Goal: Navigation & Orientation: Understand site structure

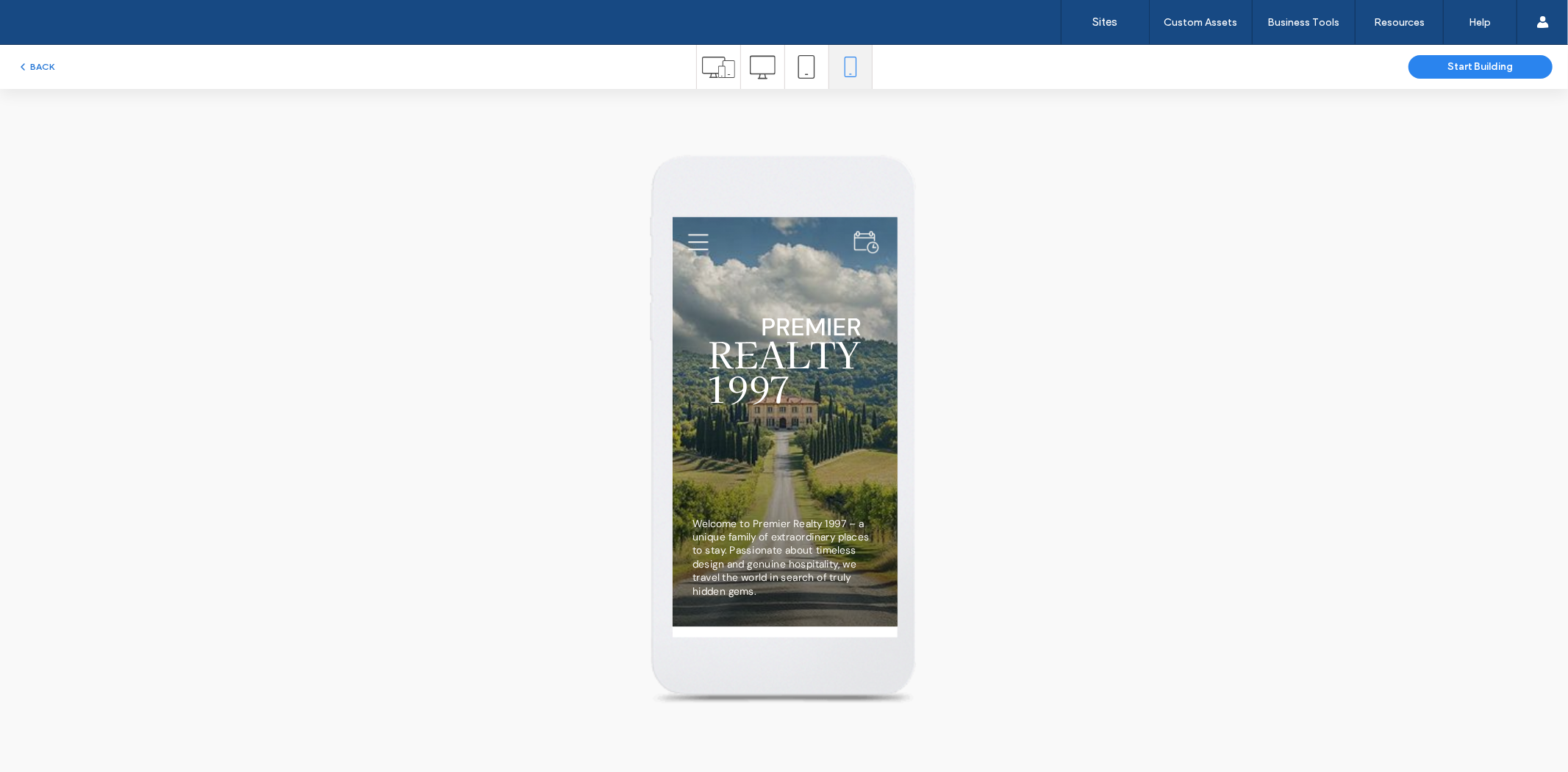
click at [26, 56] on div "BACK Start Building" at bounding box center [784, 67] width 1568 height 44
click at [32, 67] on button "BACK" at bounding box center [36, 67] width 38 height 18
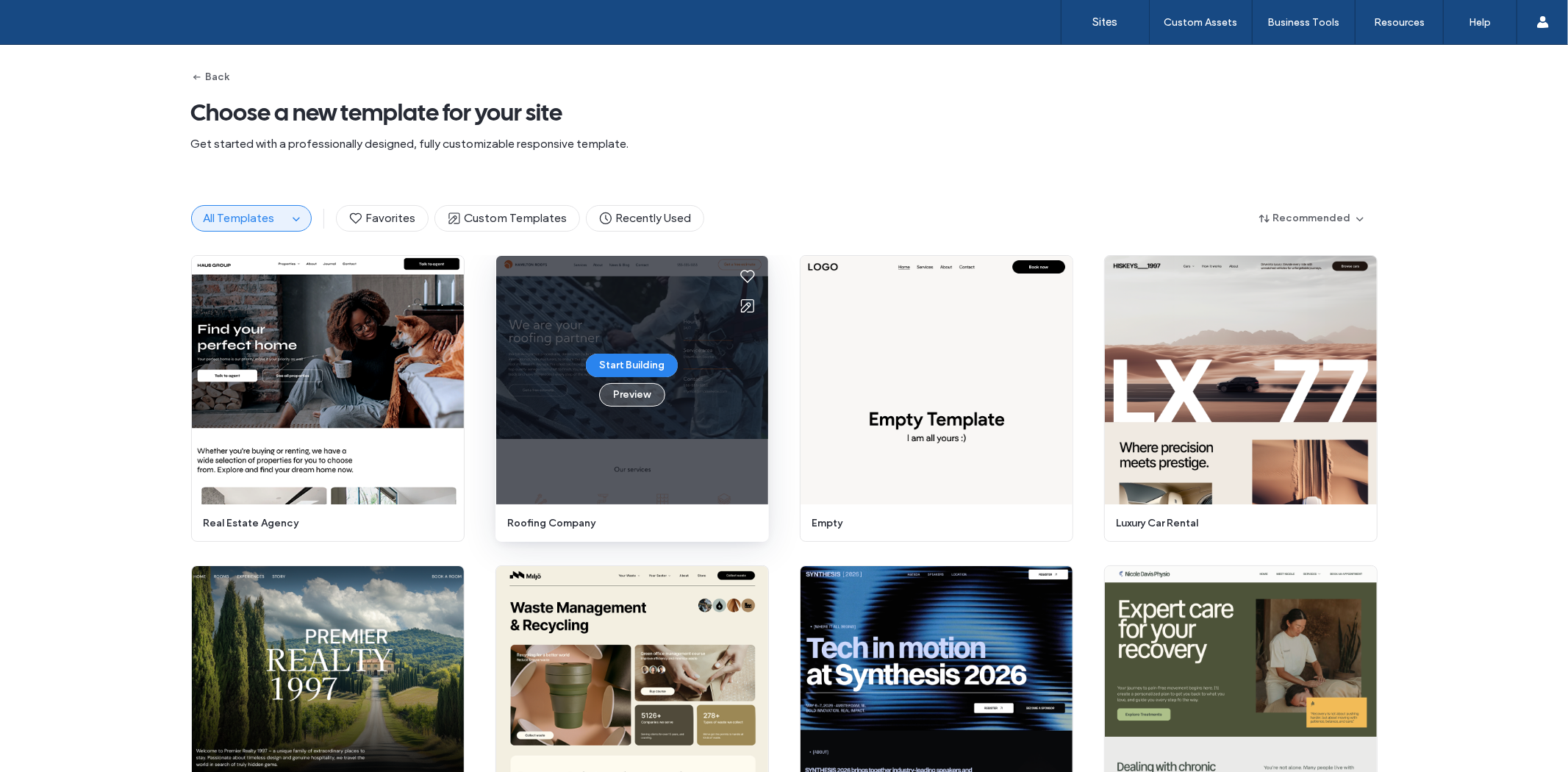
click at [642, 401] on button "Preview" at bounding box center [631, 395] width 66 height 24
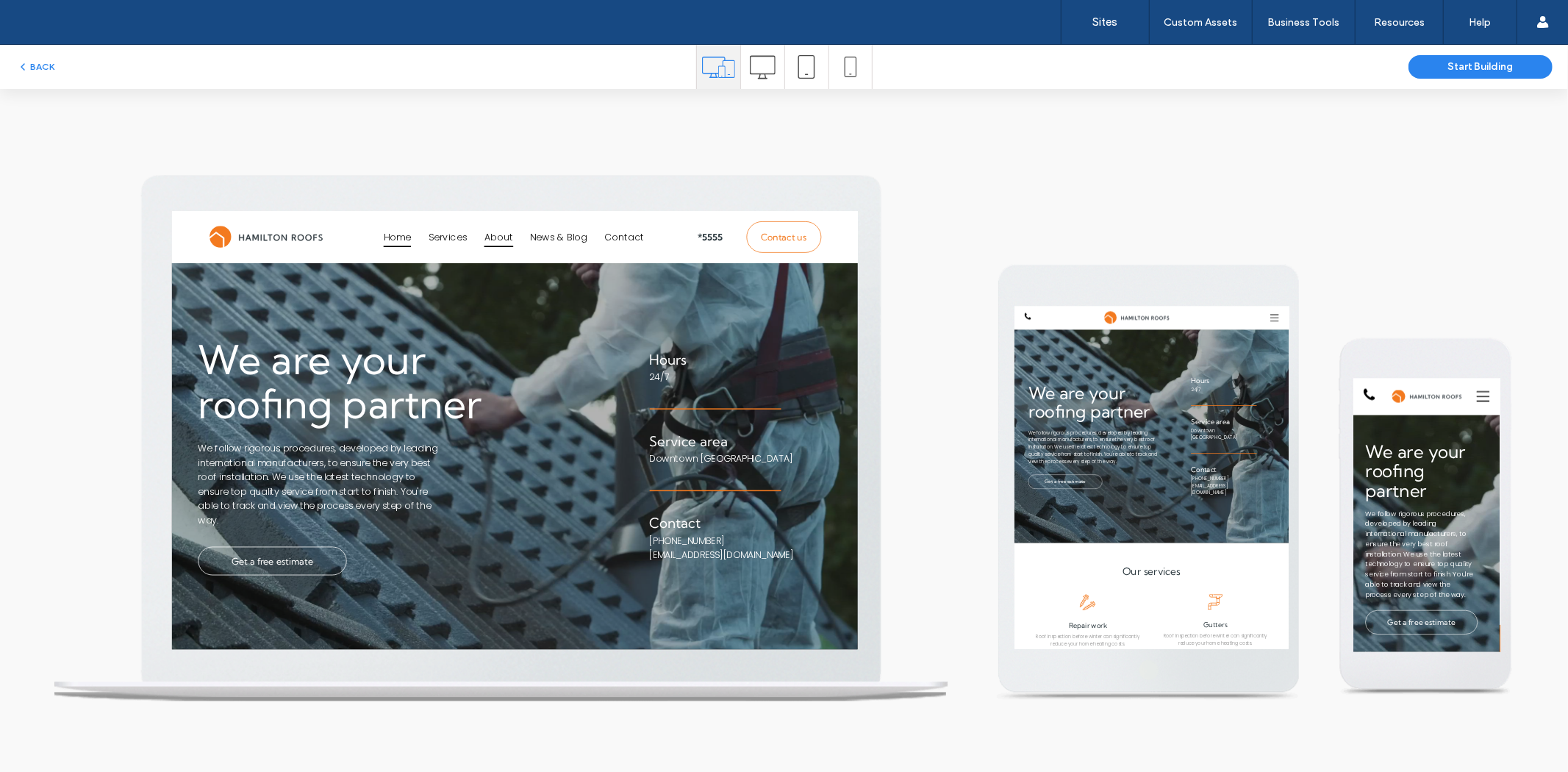
click at [606, 244] on link "About" at bounding box center [590, 243] width 59 height 40
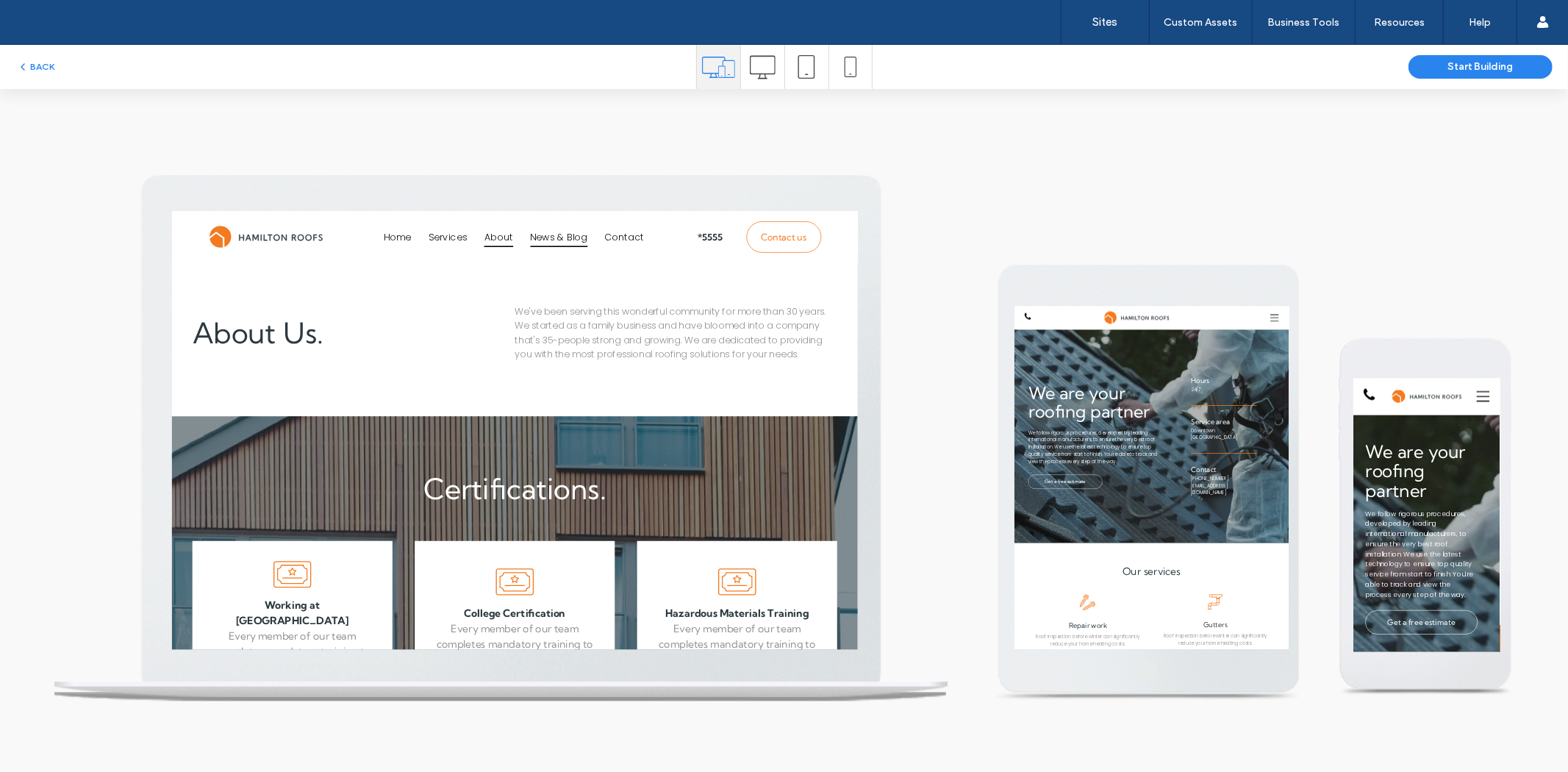
click at [648, 245] on span "News & Blog" at bounding box center [669, 244] width 73 height 26
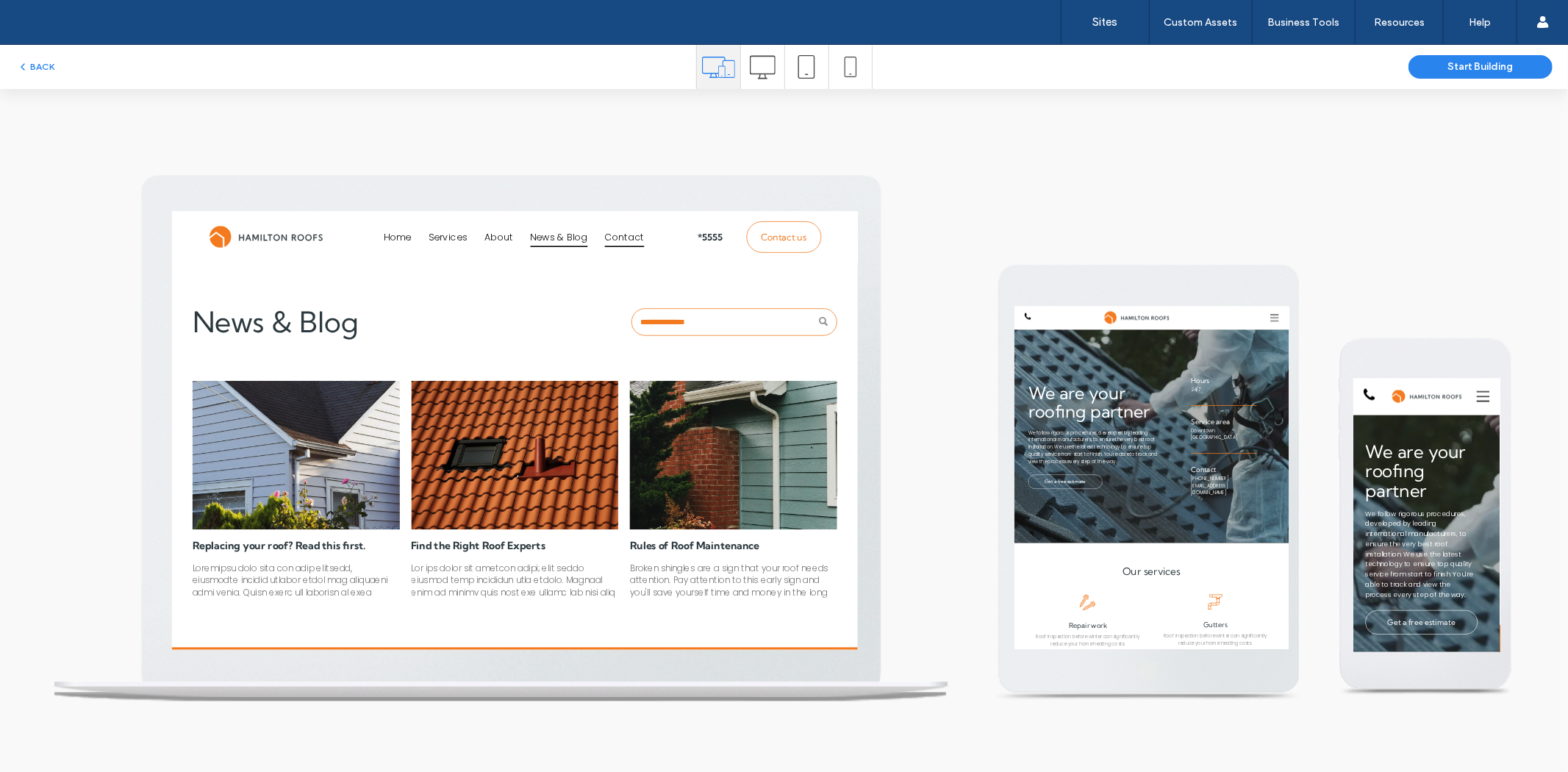
click at [728, 250] on span "Contact" at bounding box center [752, 244] width 50 height 26
click at [38, 61] on button "BACK" at bounding box center [36, 67] width 38 height 18
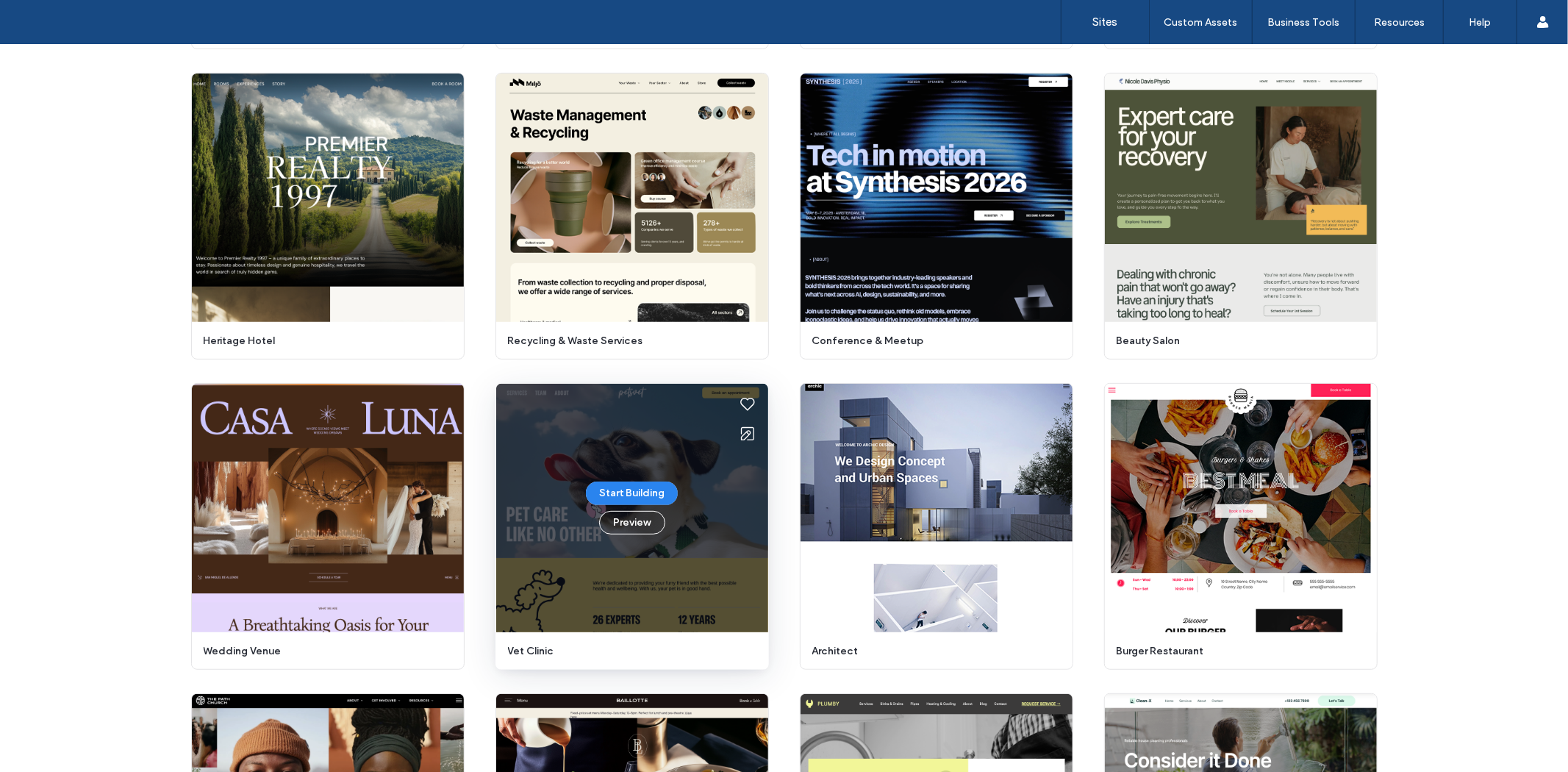
scroll to position [414, 0]
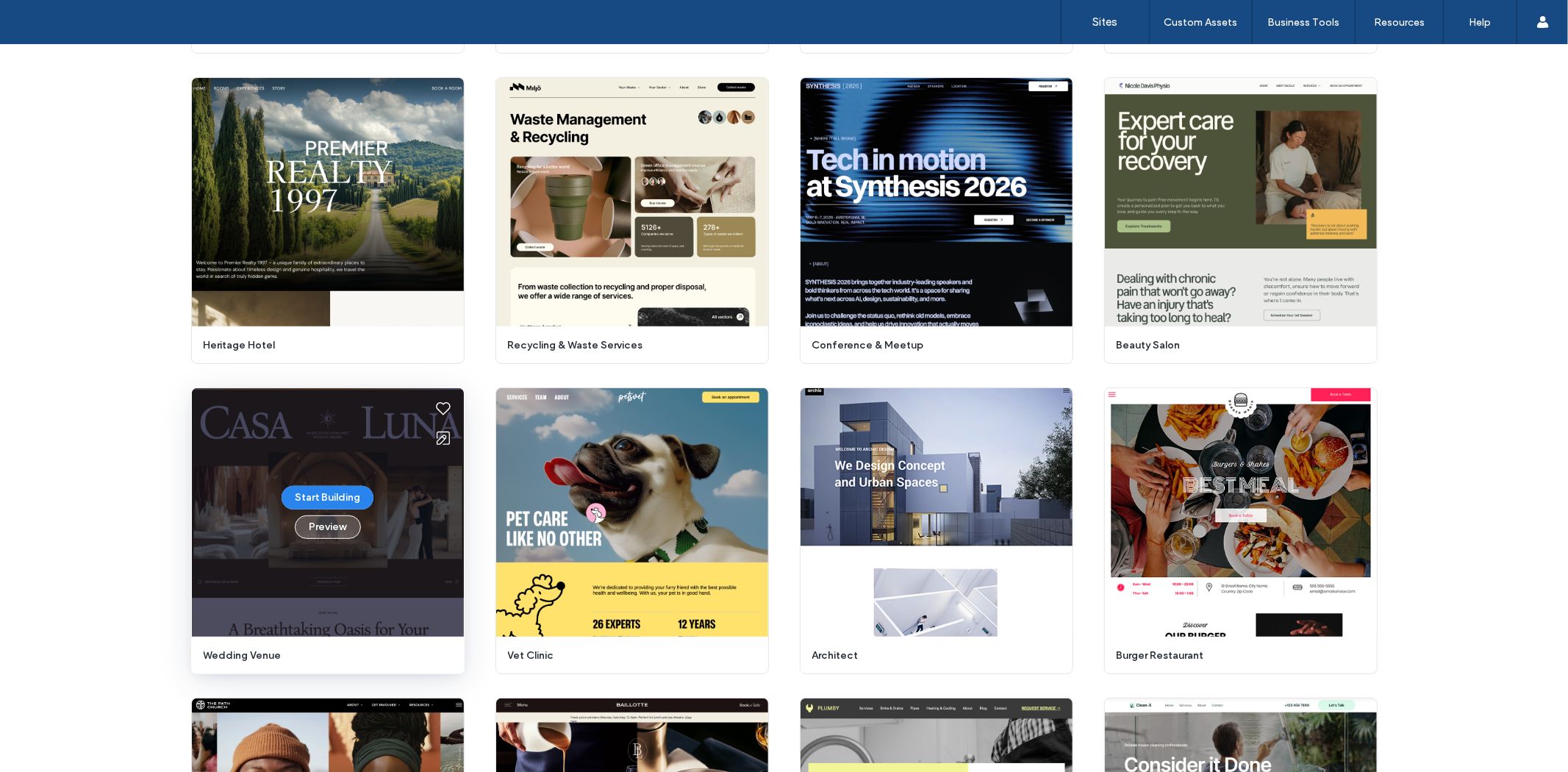
click at [325, 534] on button "Preview" at bounding box center [327, 527] width 66 height 24
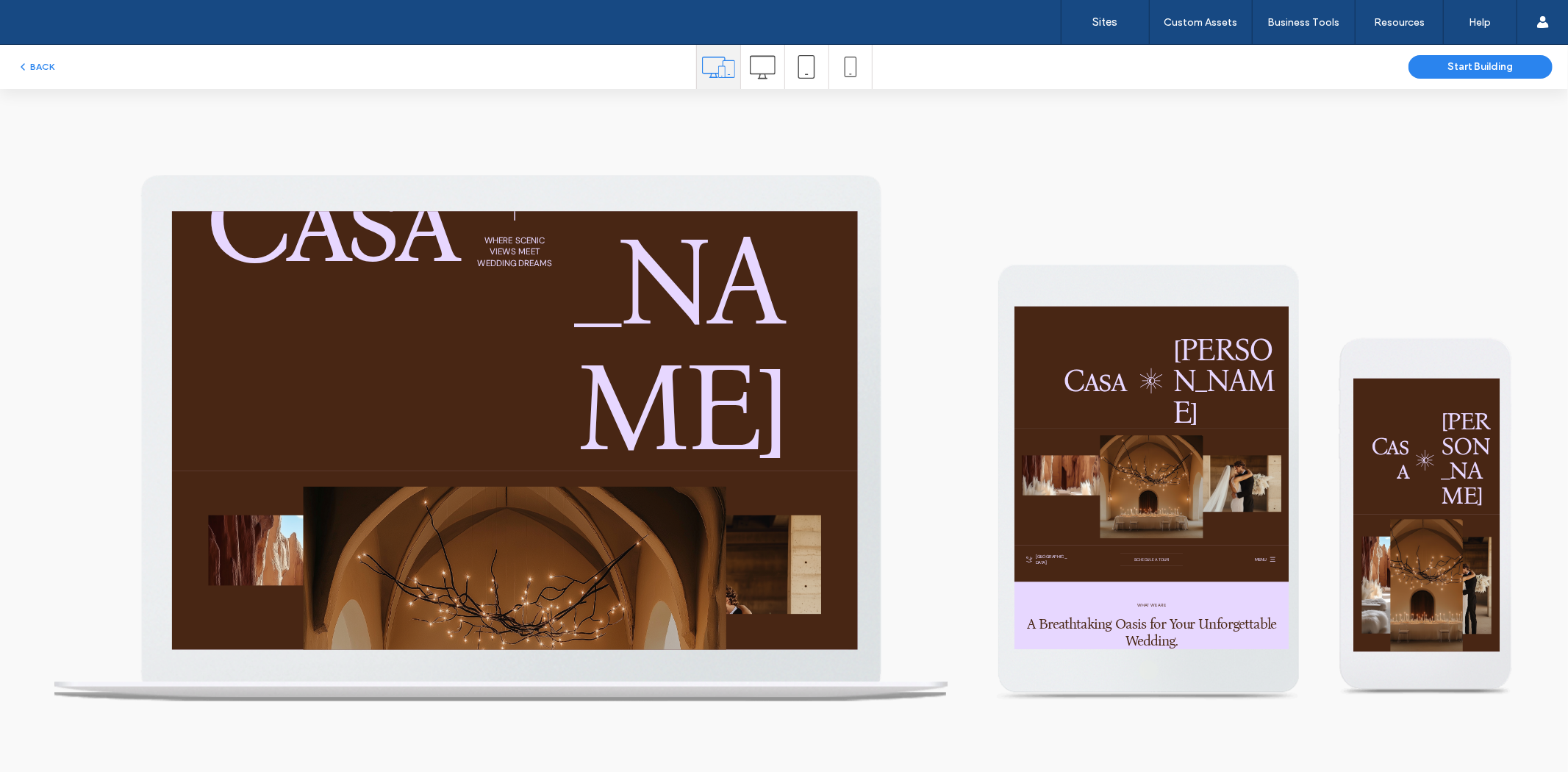
scroll to position [408, 0]
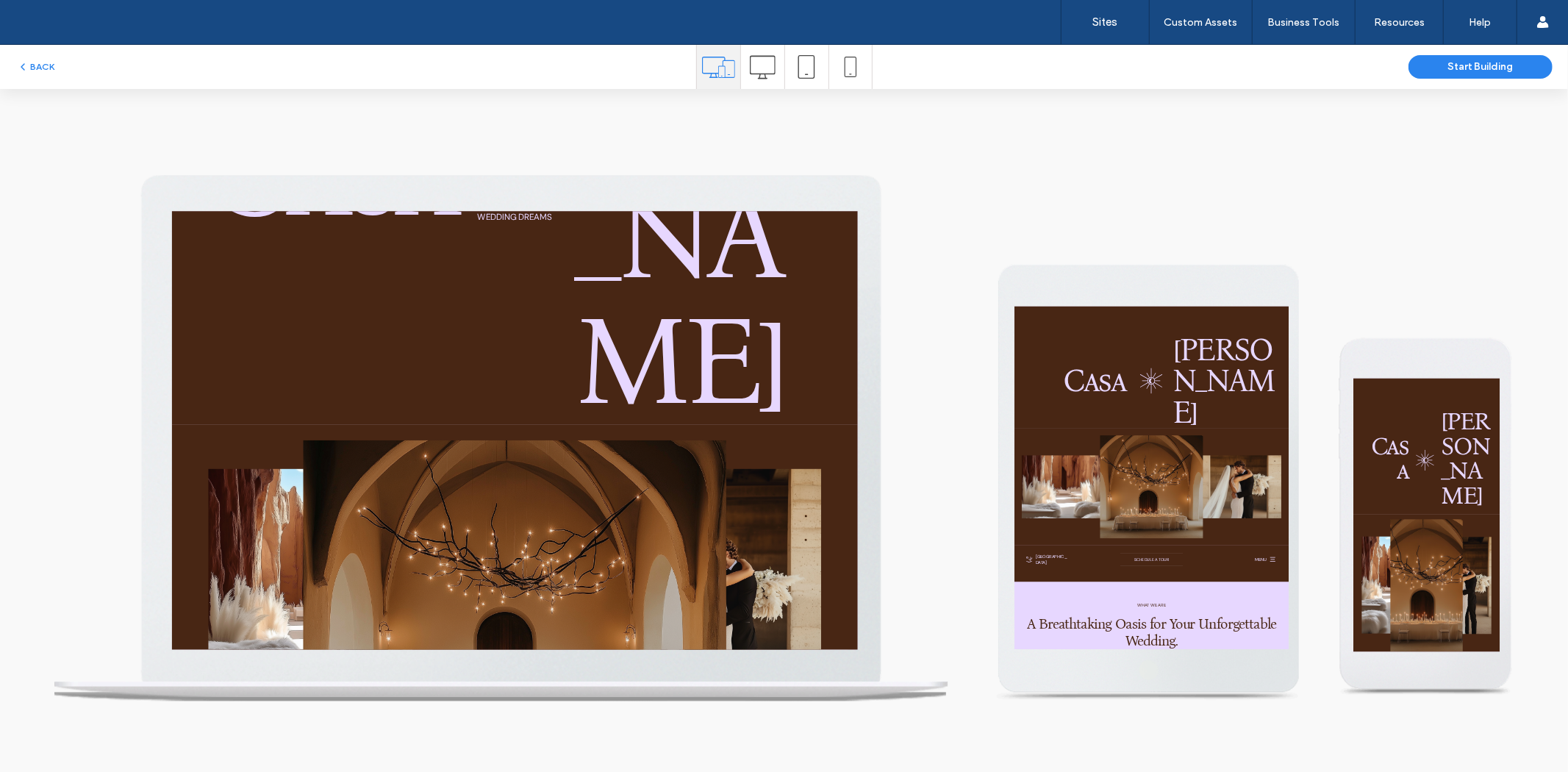
drag, startPoint x: 241, startPoint y: 646, endPoint x: 425, endPoint y: 648, distance: 184.0
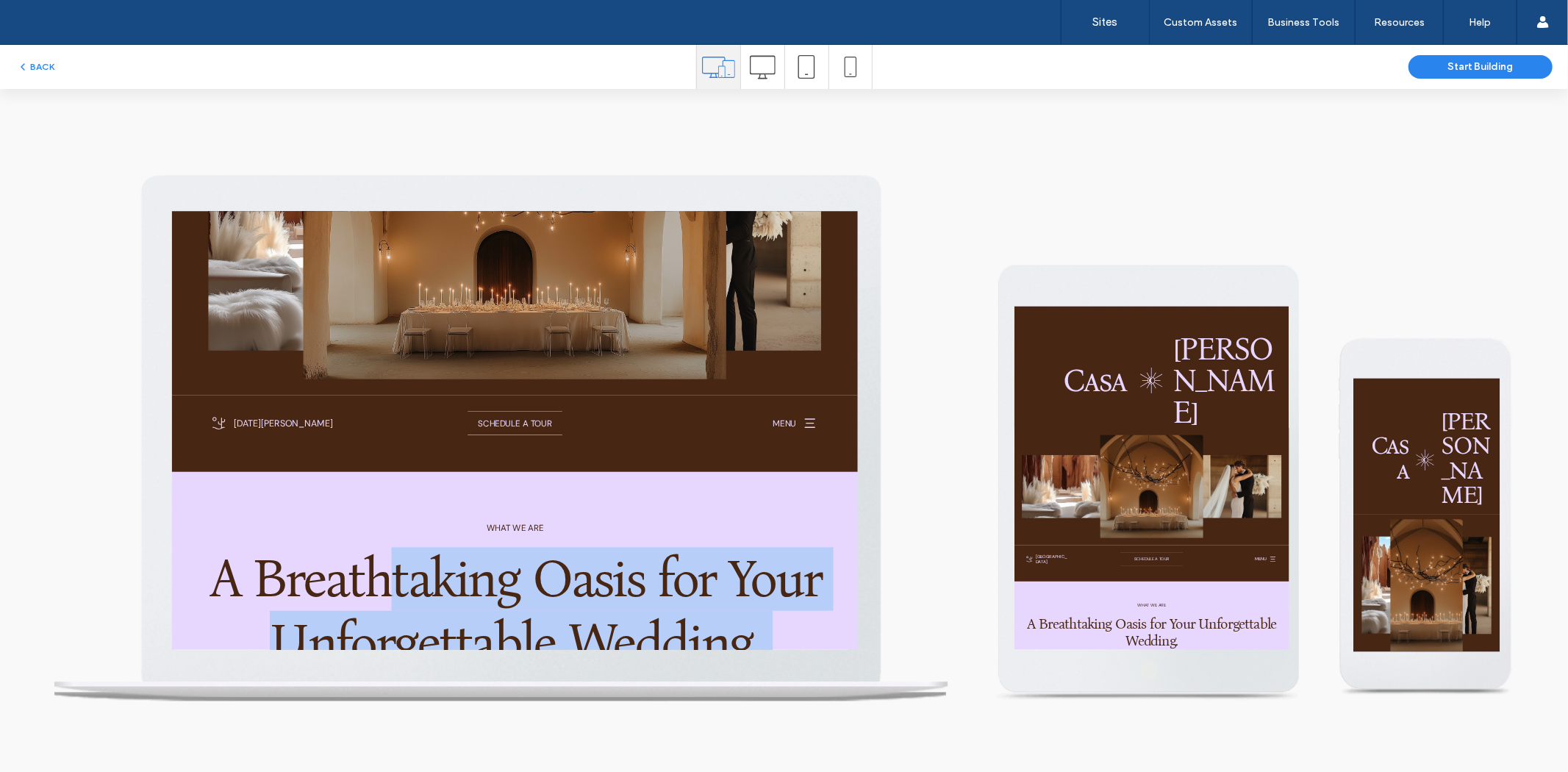
drag, startPoint x: 599, startPoint y: 428, endPoint x: 840, endPoint y: 595, distance: 293.2
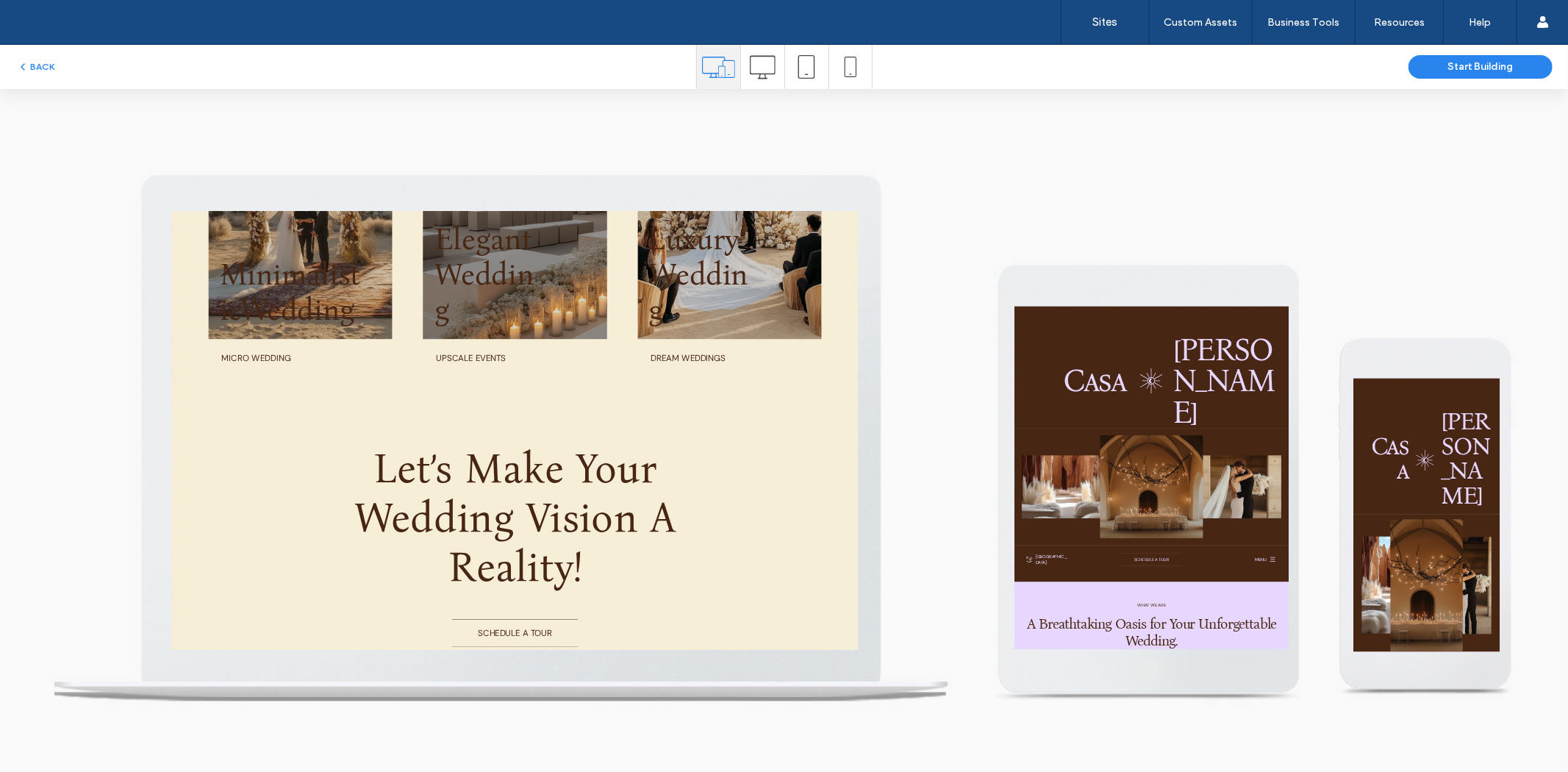
scroll to position [6206, 0]
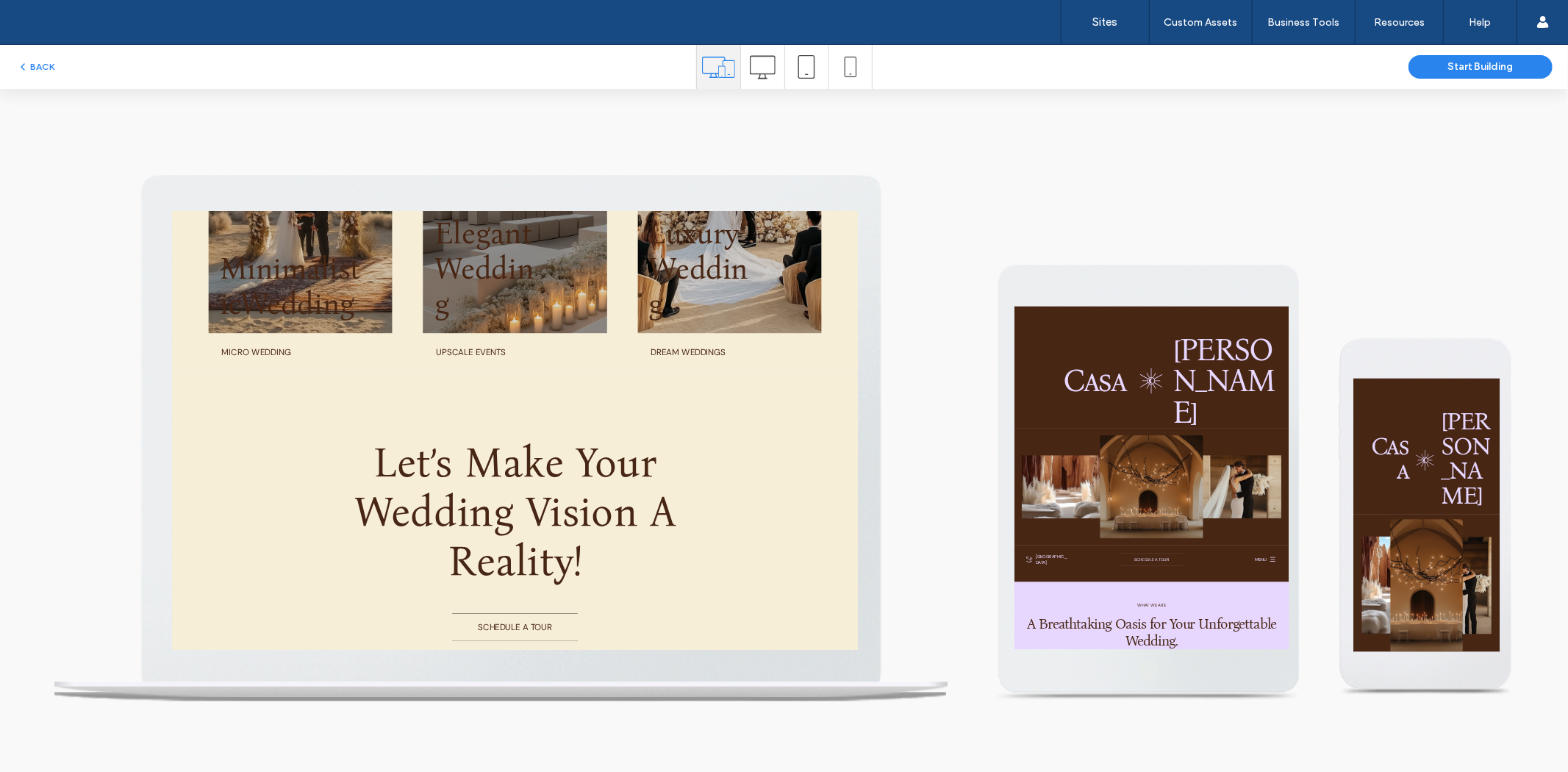
click at [57, 55] on div "BACK Start Building" at bounding box center [784, 67] width 1568 height 44
click at [26, 79] on div "BACK Start Building" at bounding box center [784, 67] width 1568 height 44
click at [28, 71] on icon "button" at bounding box center [23, 67] width 12 height 12
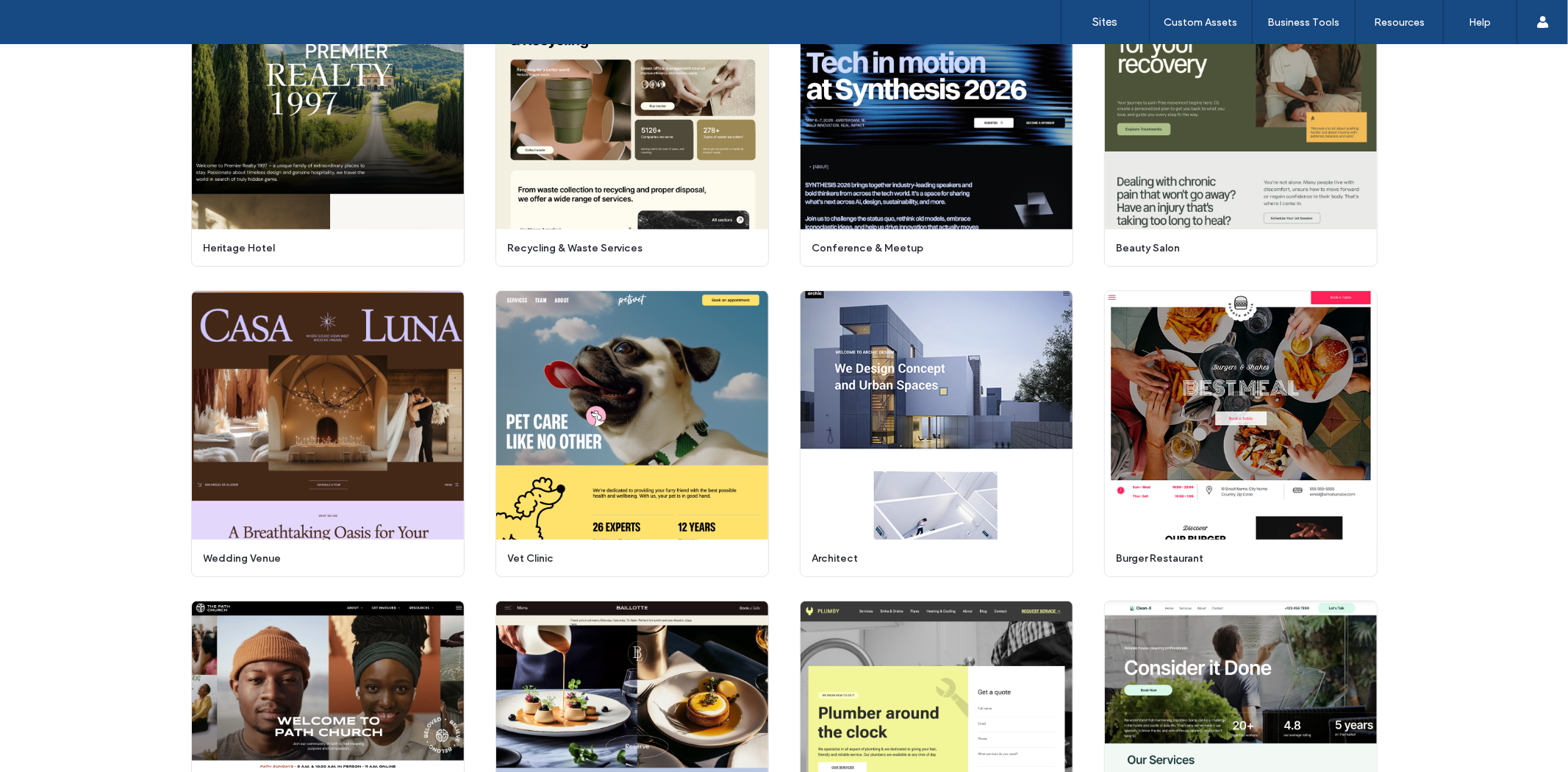
scroll to position [578, 0]
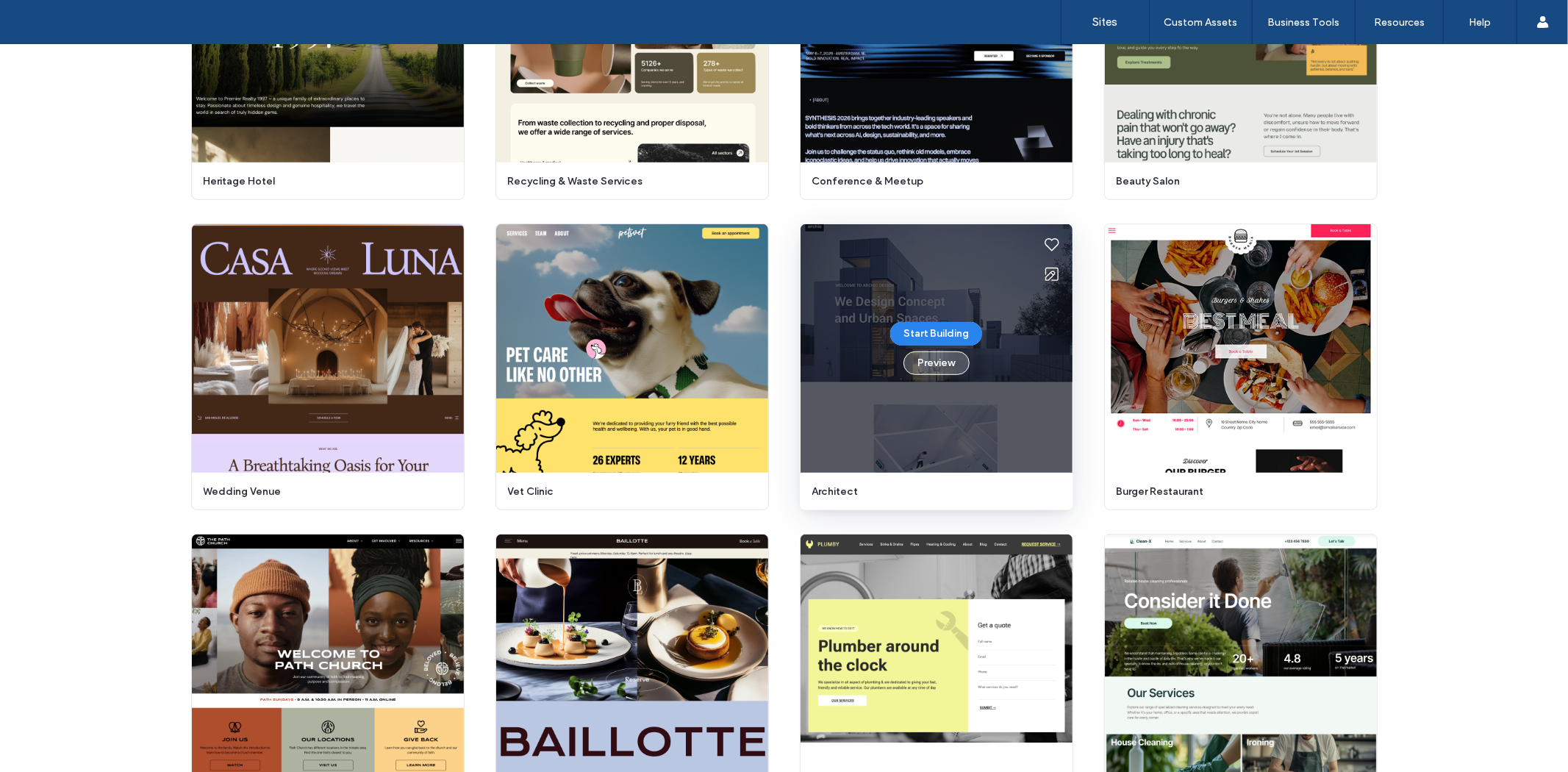
click at [936, 359] on button "Preview" at bounding box center [936, 363] width 66 height 24
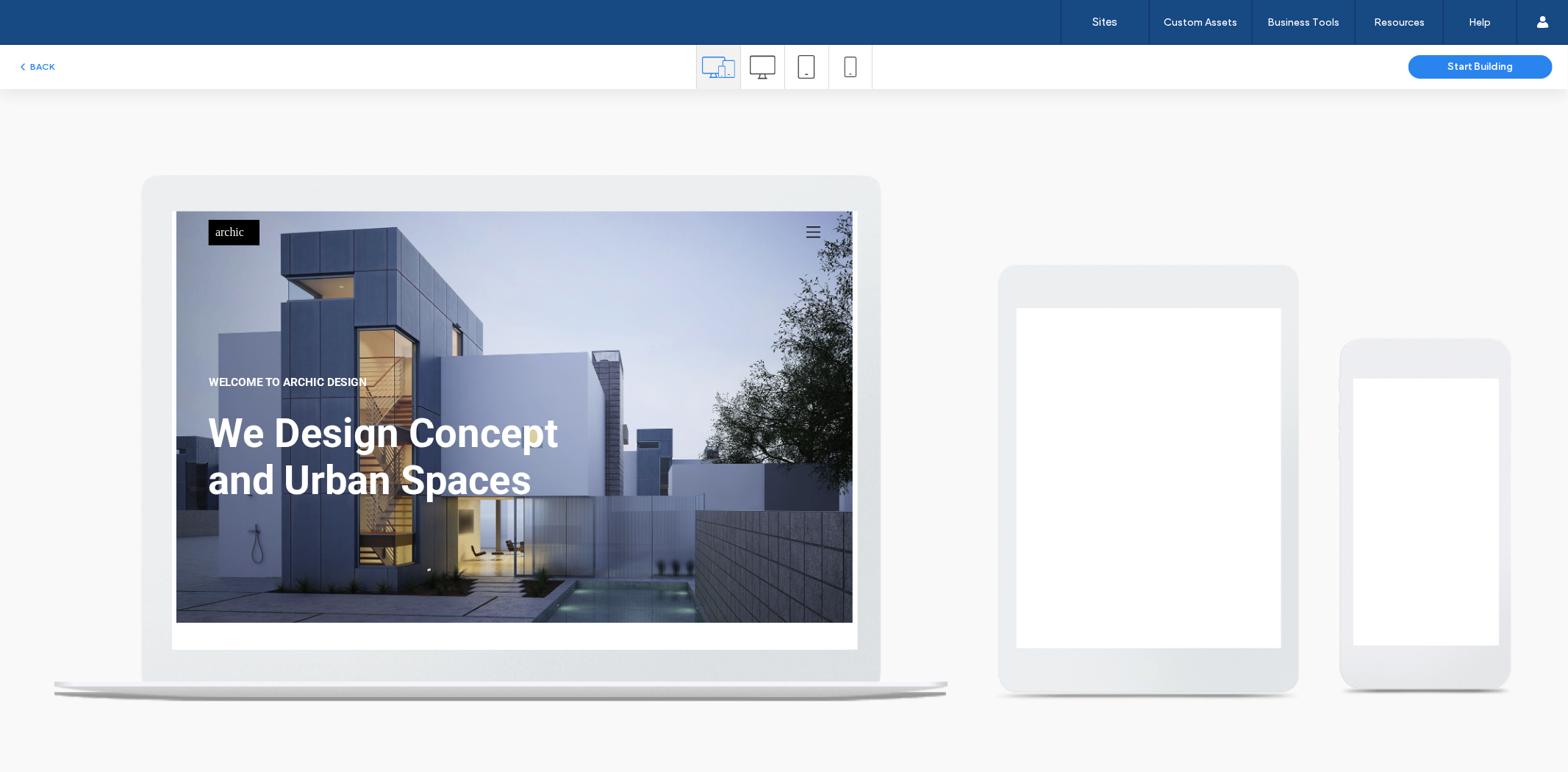
scroll to position [0, 0]
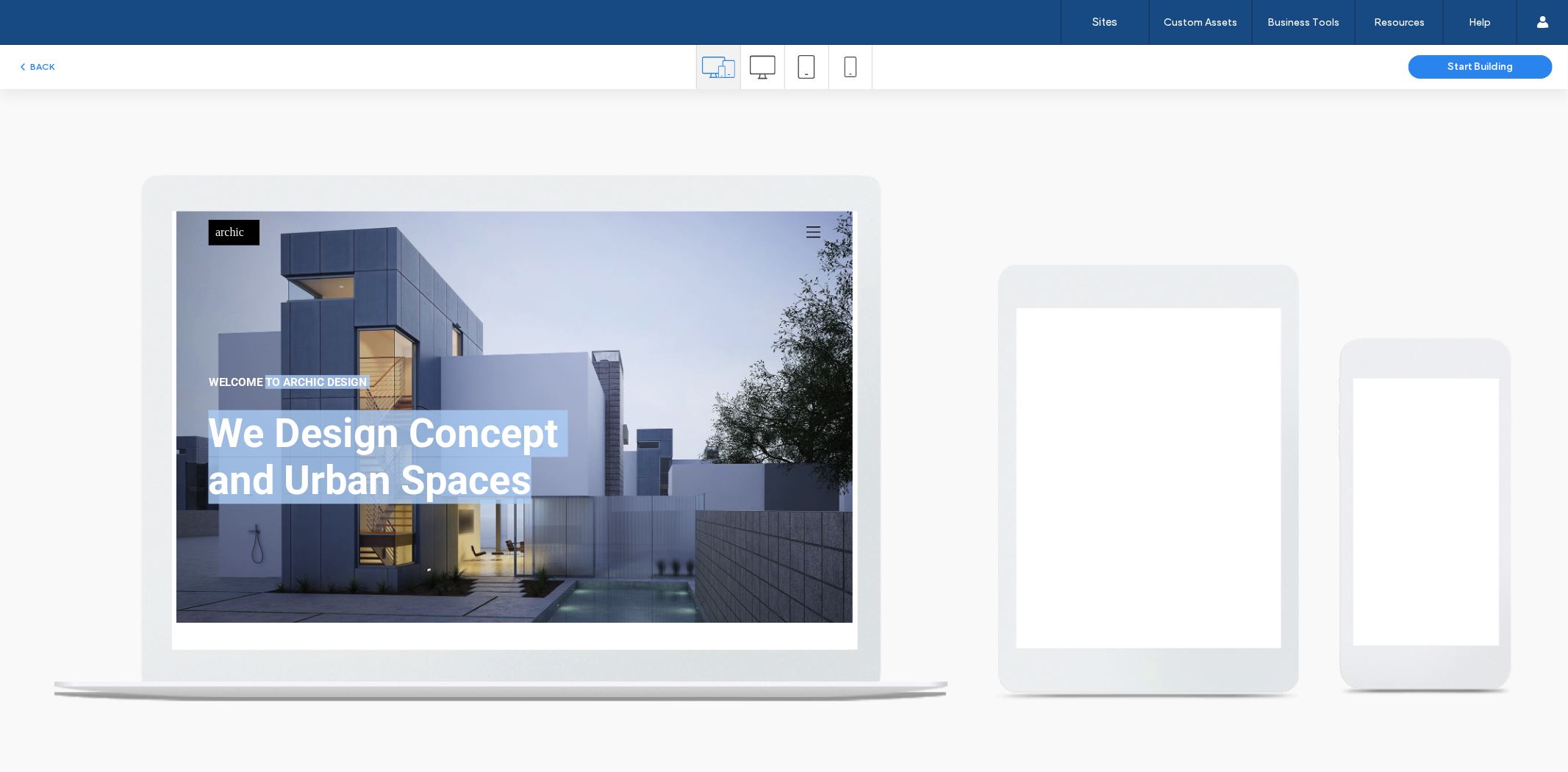
drag, startPoint x: 319, startPoint y: 430, endPoint x: 705, endPoint y: 634, distance: 436.6
click at [703, 632] on div "WELCOME TO ARCHIC DESIGN WE BUILD YOUR DREAMS We Design Concept and Urban Spaces" at bounding box center [612, 476] width 882 height 529
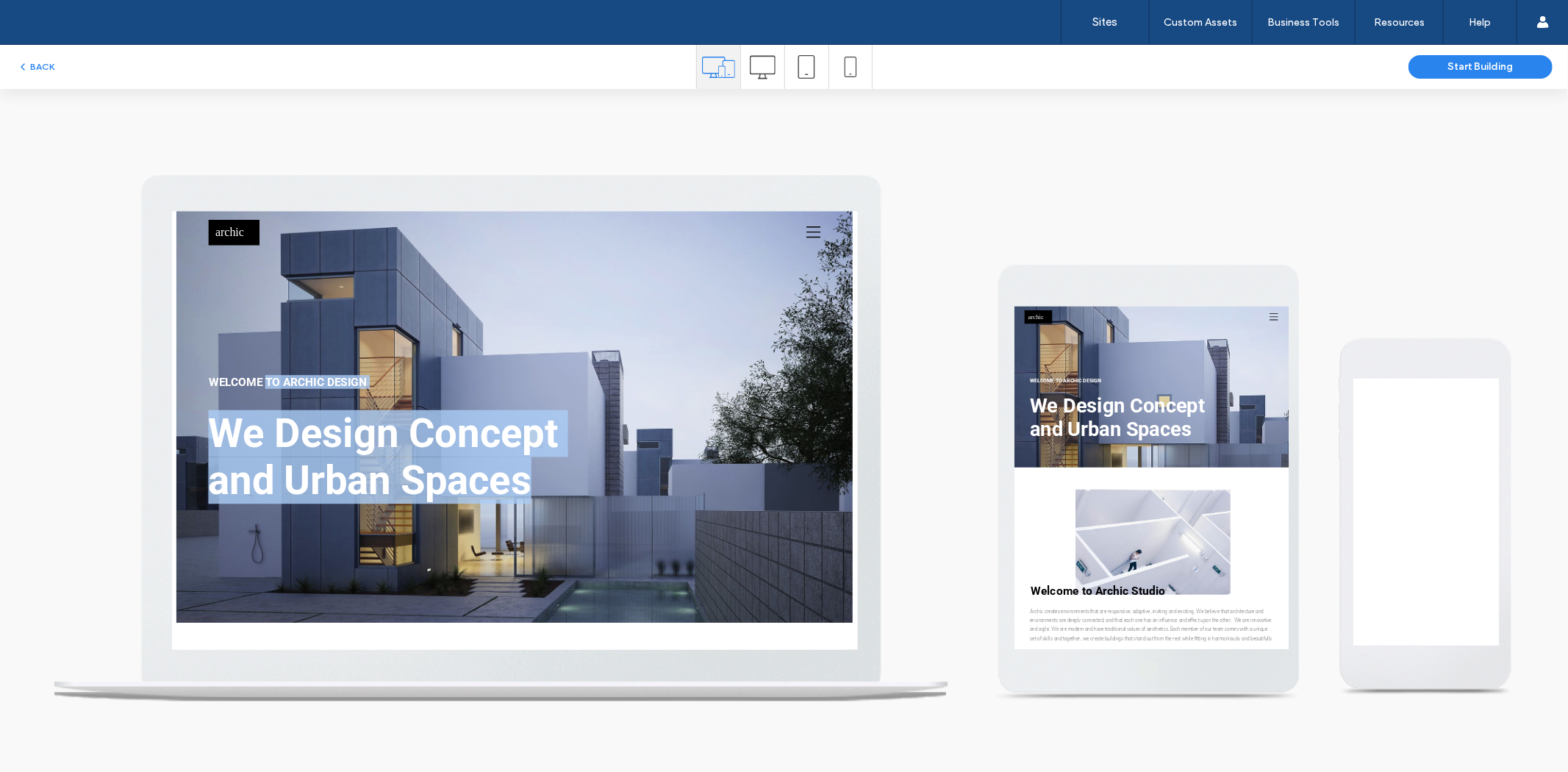
click at [707, 634] on div "WELCOME TO ARCHIC DESIGN WE BUILD YOUR DREAMS We Design Concept and Urban Spaces" at bounding box center [612, 476] width 882 height 529
drag, startPoint x: 687, startPoint y: 577, endPoint x: 421, endPoint y: 488, distance: 280.5
click at [192, 371] on div "WELCOME TO ARCHIC DESIGN WE BUILD YOUR DREAMS We Design Concept and Urban Spaces" at bounding box center [612, 476] width 882 height 529
click at [570, 519] on span "We Design Concept" at bounding box center [443, 496] width 450 height 61
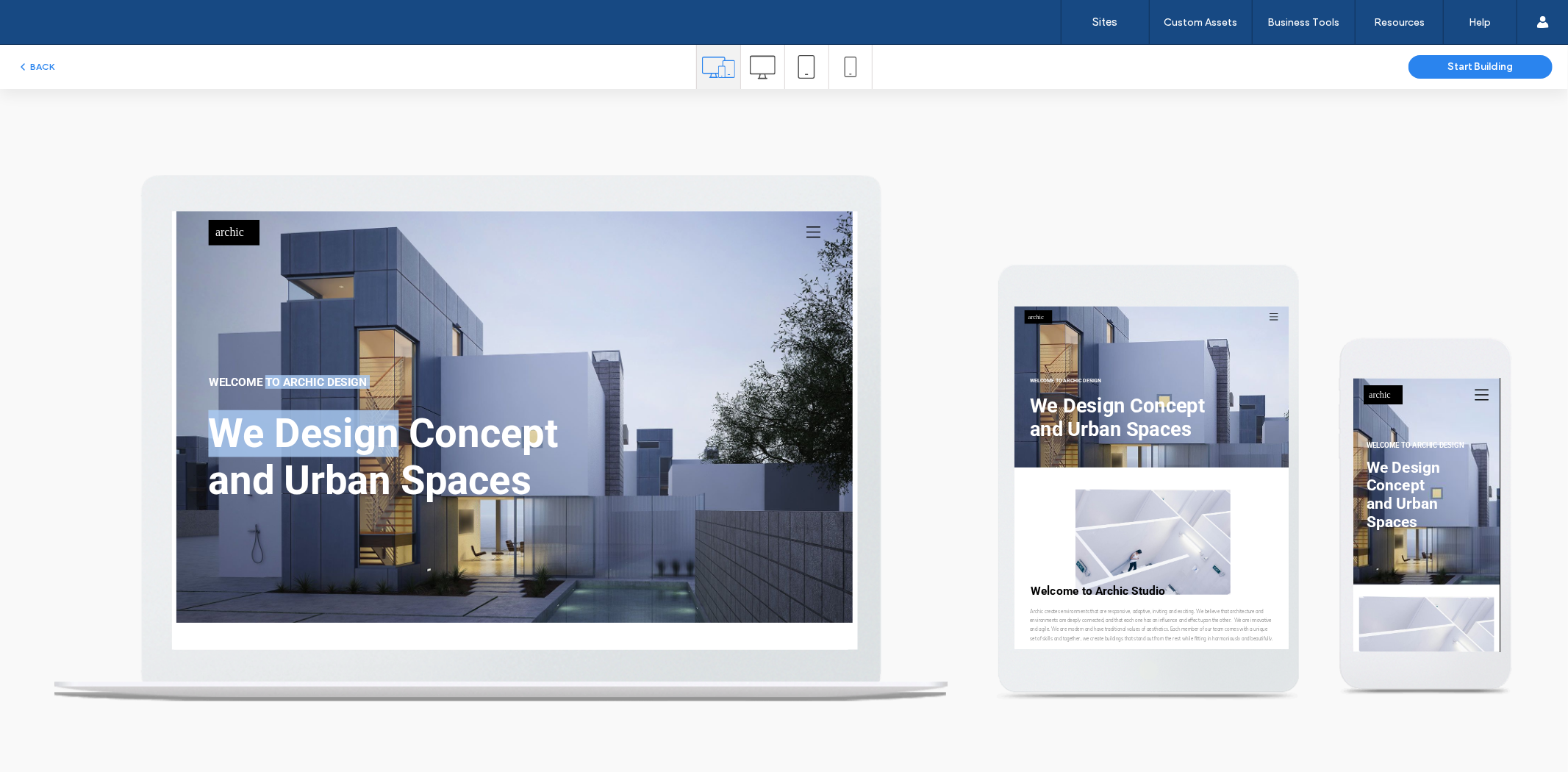
drag, startPoint x: 289, startPoint y: 436, endPoint x: 493, endPoint y: 524, distance: 222.2
click at [493, 524] on div "WELCOME TO ARCHIC DESIGN WE BUILD YOUR DREAMS We Design Concept and Urban Spaces" at bounding box center [612, 475] width 811 height 247
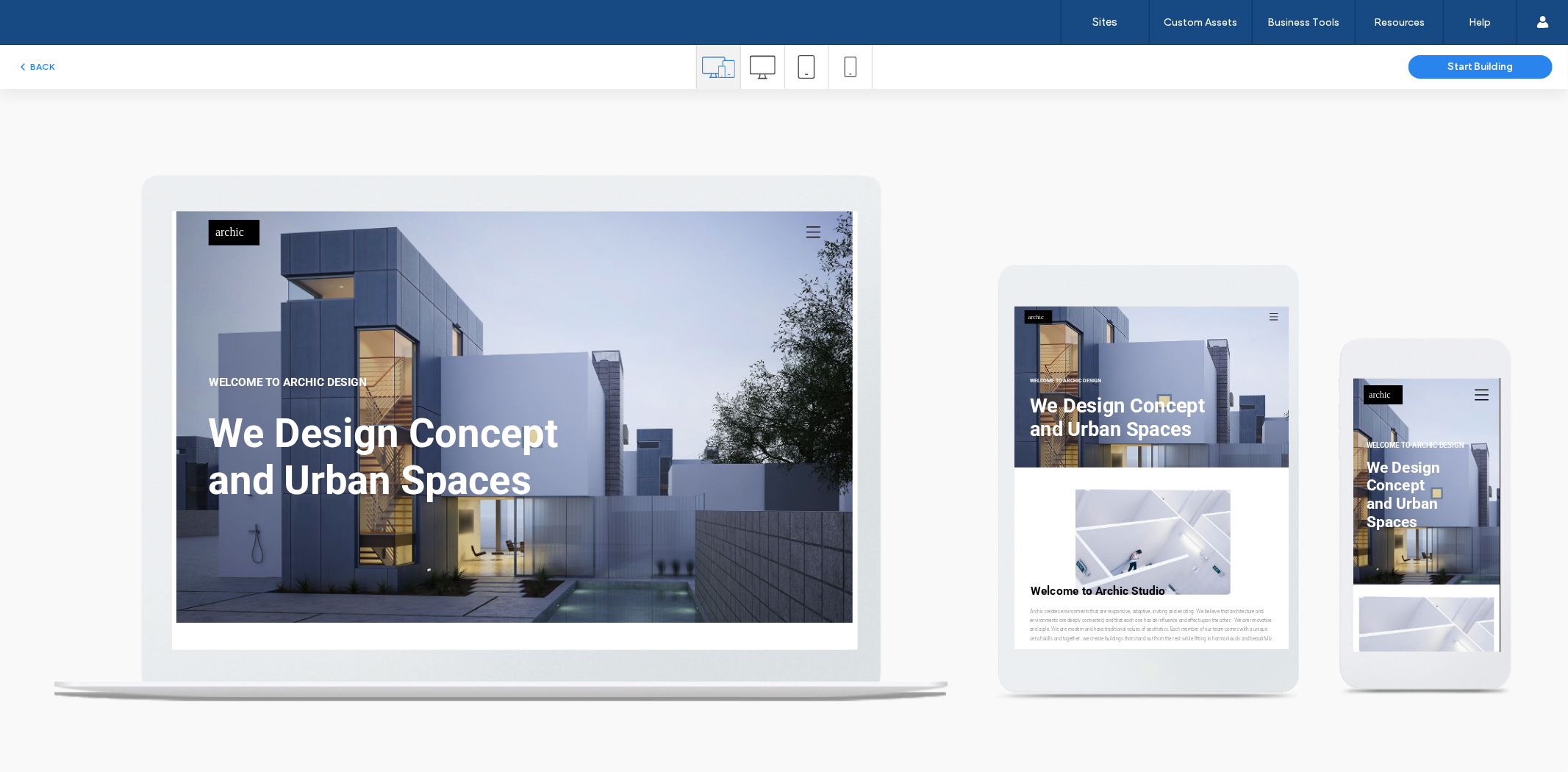
click at [546, 553] on span "and Urban Spaces" at bounding box center [426, 557] width 415 height 61
click at [987, 247] on icon at bounding box center [997, 238] width 19 height 22
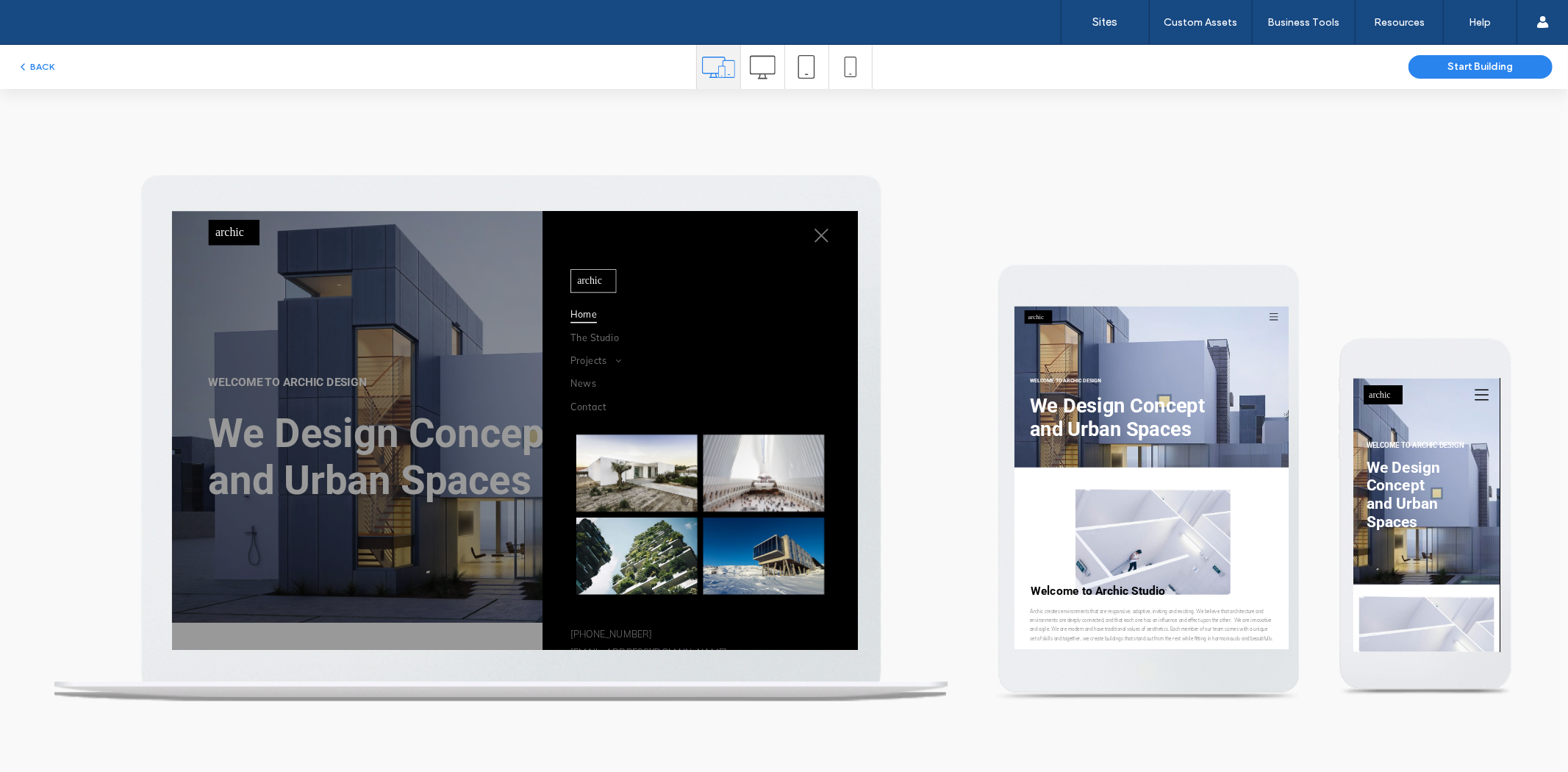
click at [997, 235] on icon at bounding box center [1006, 243] width 22 height 22
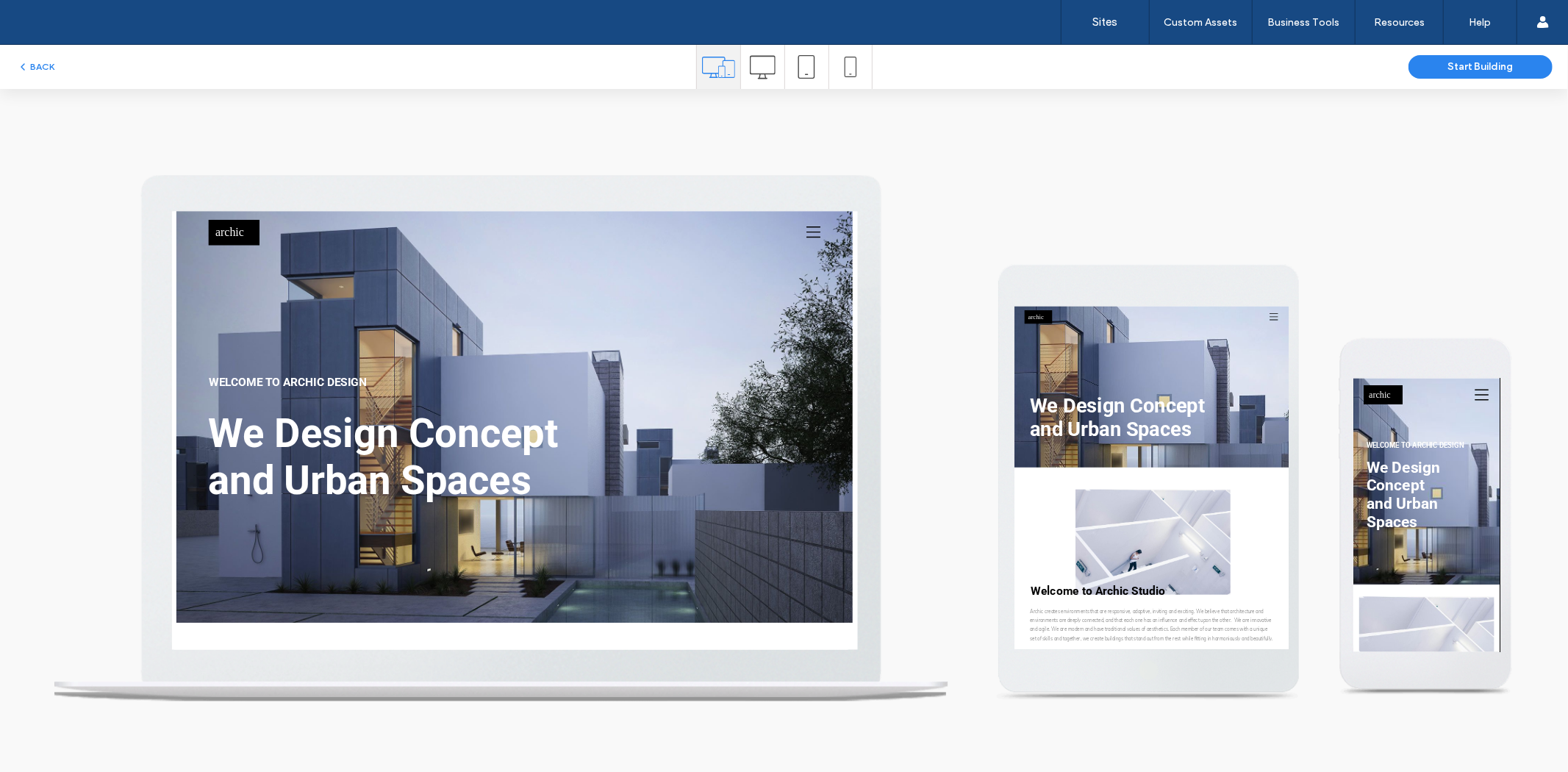
click at [987, 243] on icon at bounding box center [997, 238] width 19 height 22
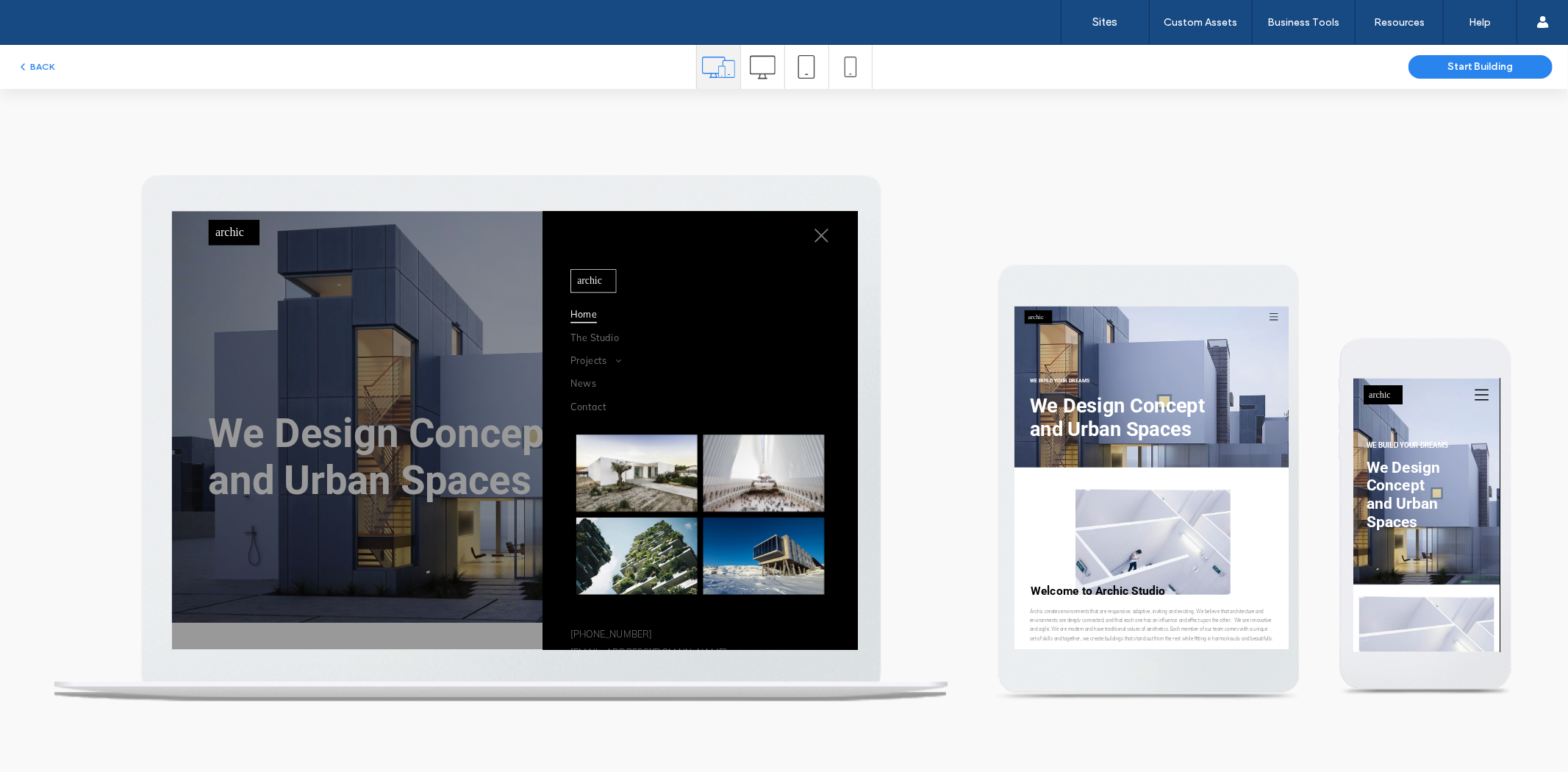
click at [995, 243] on icon at bounding box center [1006, 243] width 22 height 22
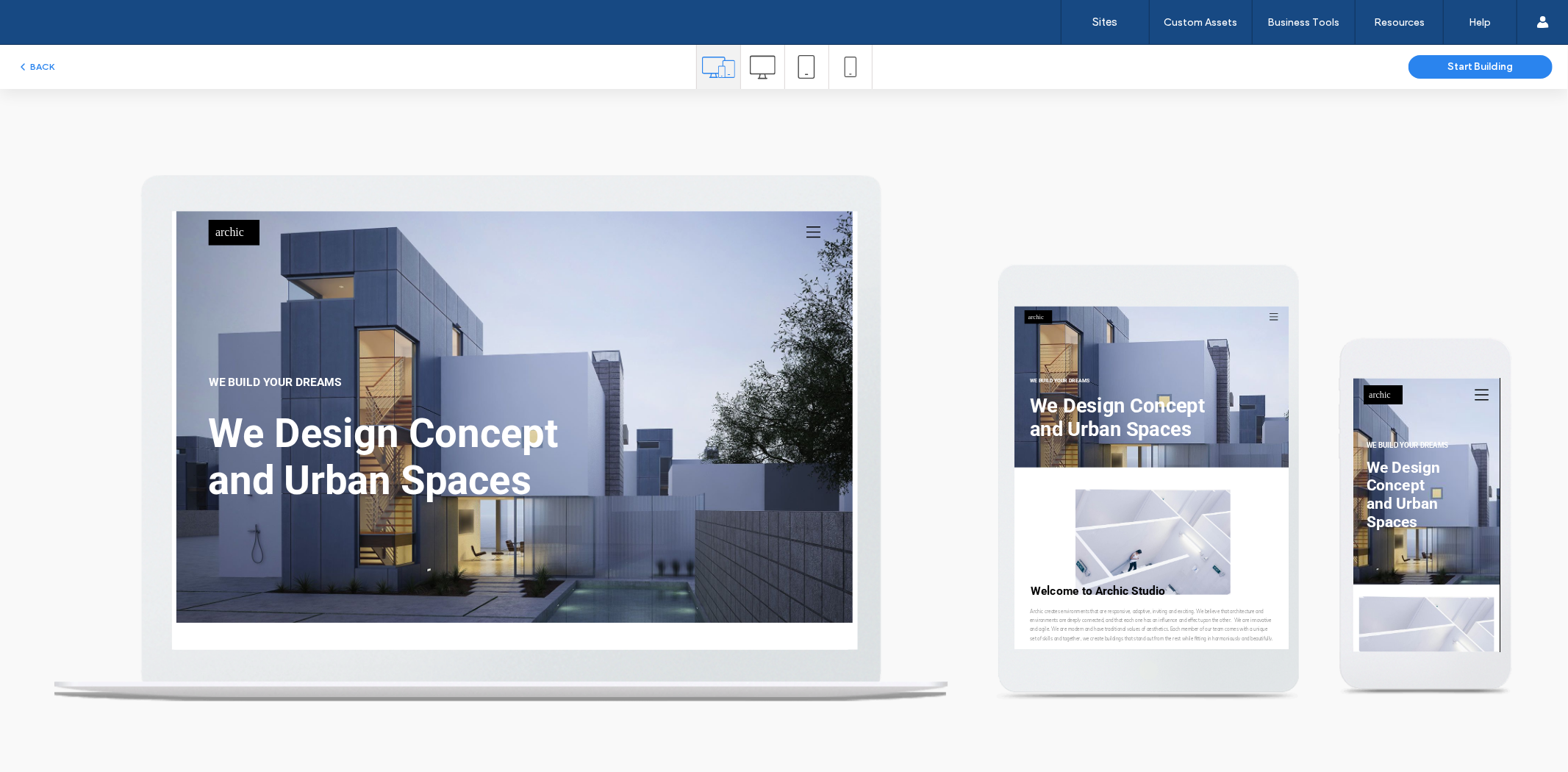
drag, startPoint x: 1040, startPoint y: 289, endPoint x: 1057, endPoint y: 473, distance: 184.8
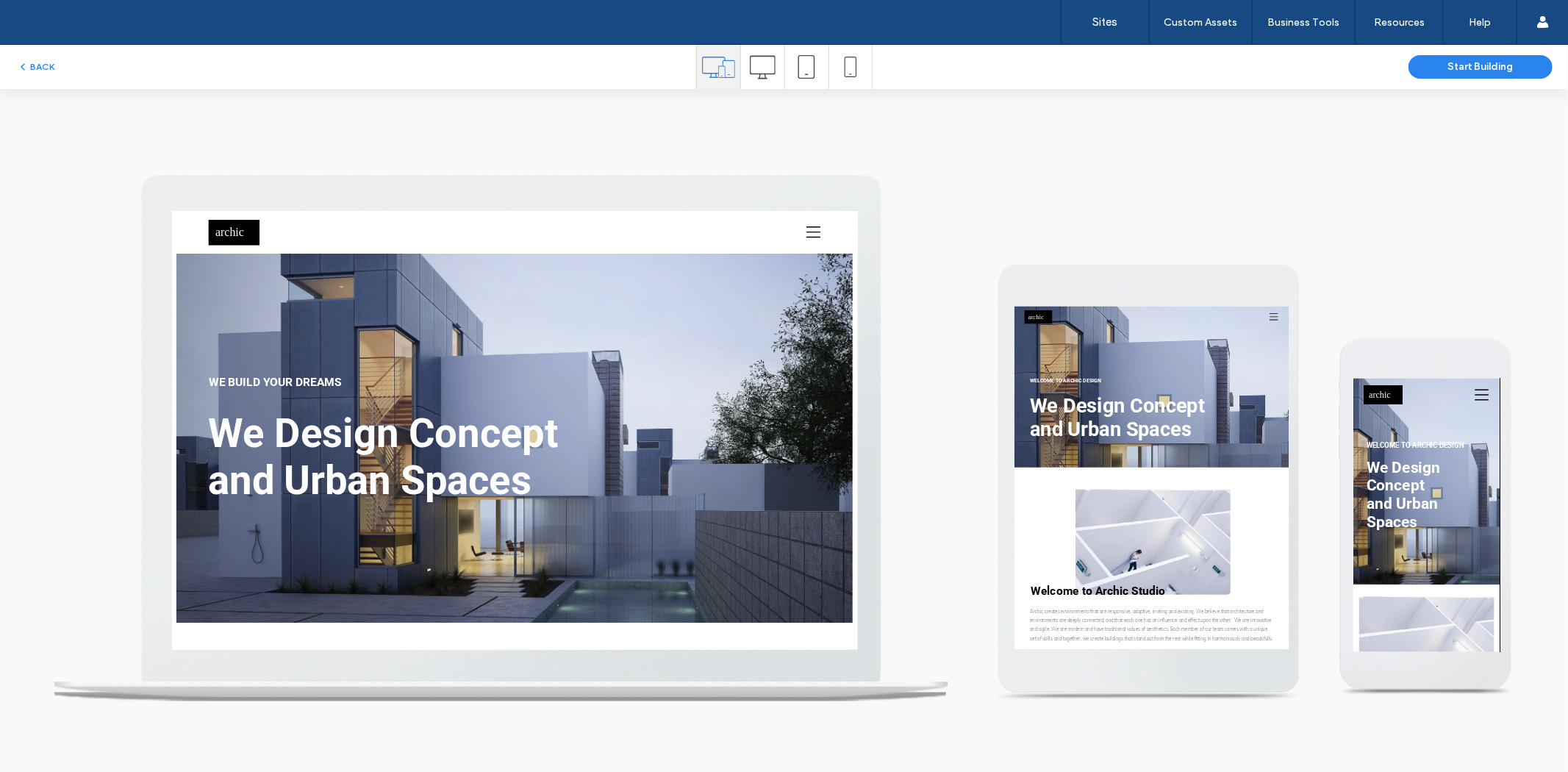
drag, startPoint x: 1041, startPoint y: 298, endPoint x: 1033, endPoint y: 405, distance: 107.3
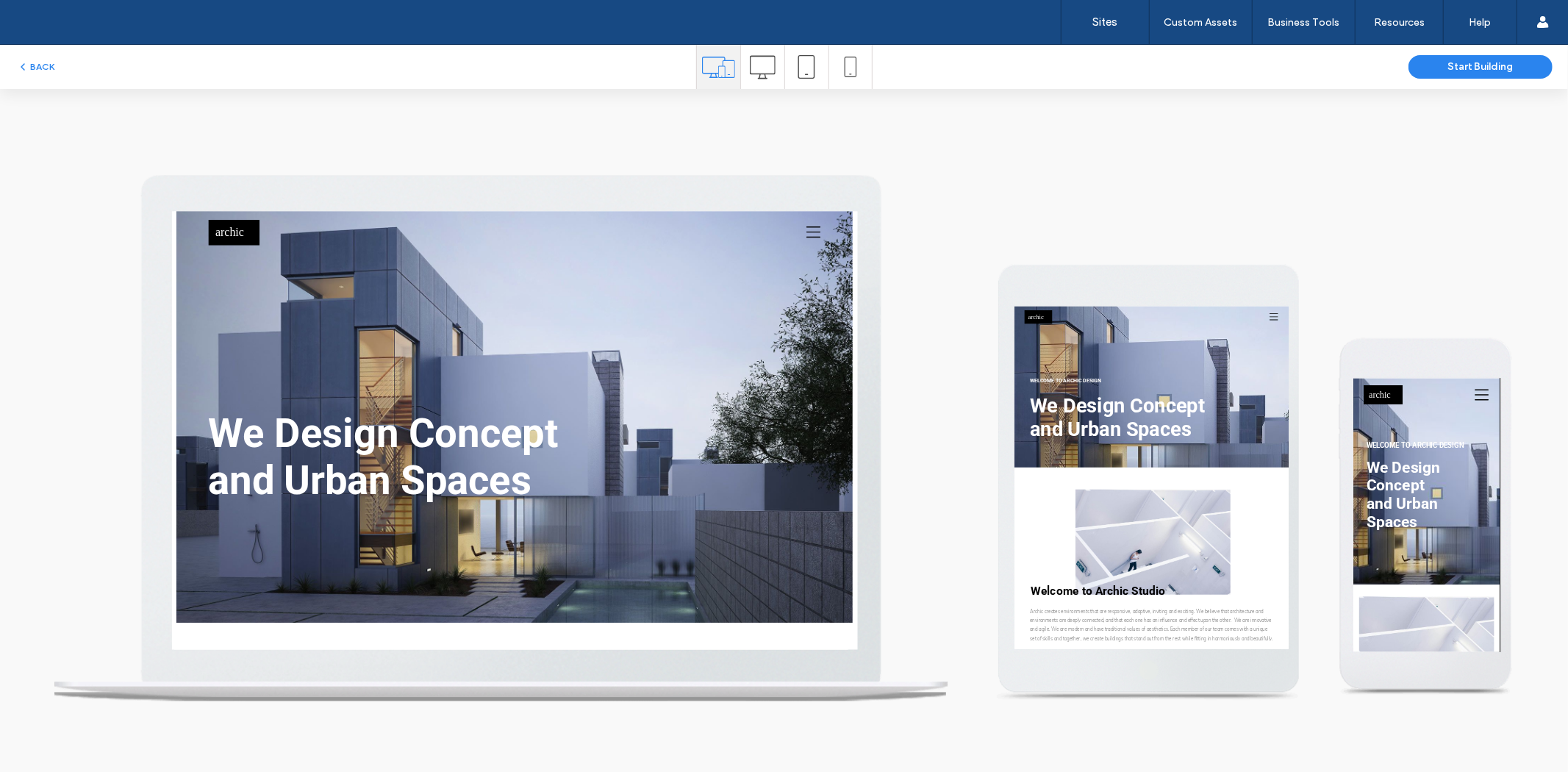
click at [987, 245] on icon at bounding box center [997, 238] width 19 height 22
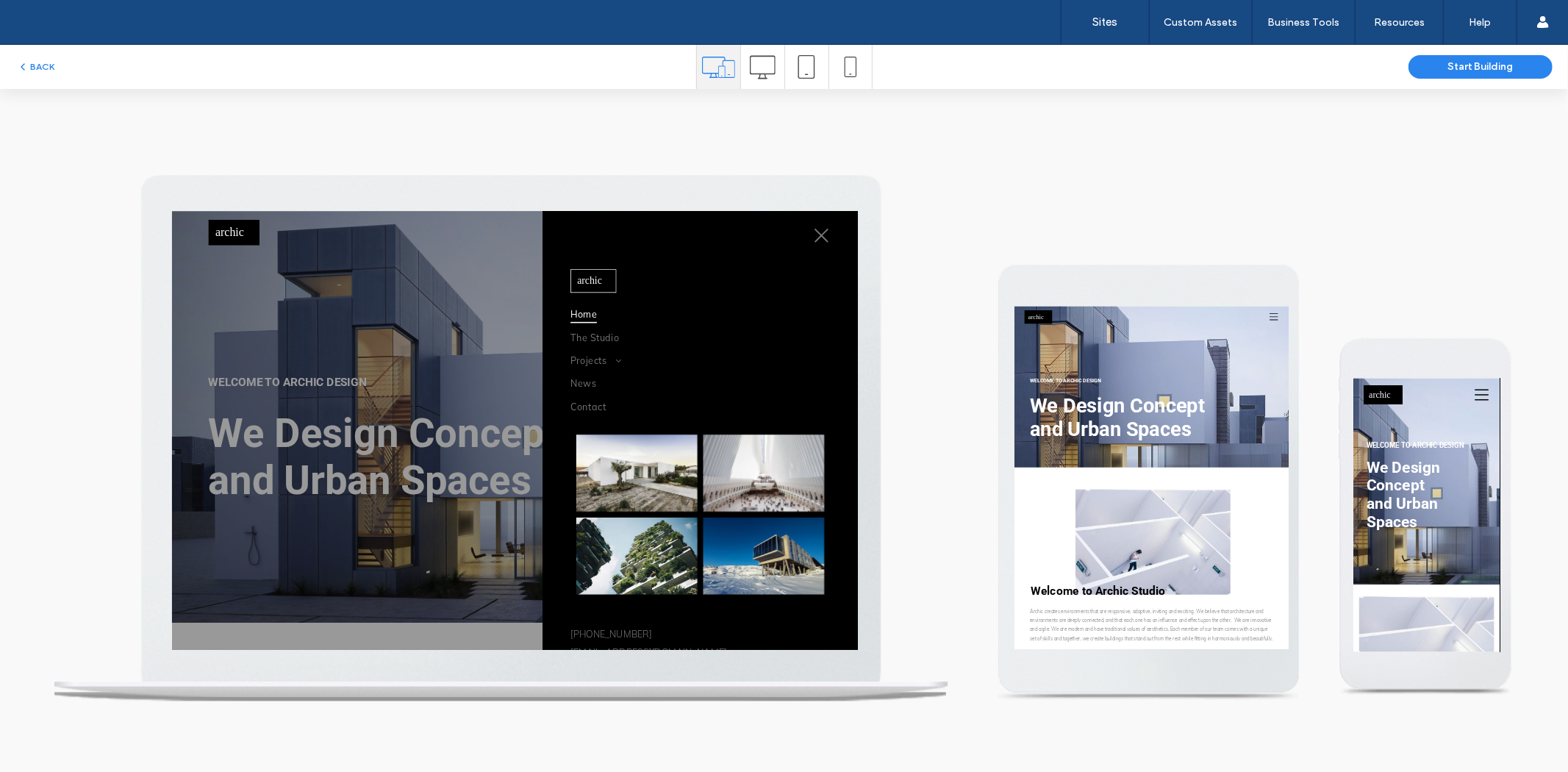
click at [573, 319] on div at bounding box center [612, 493] width 882 height 564
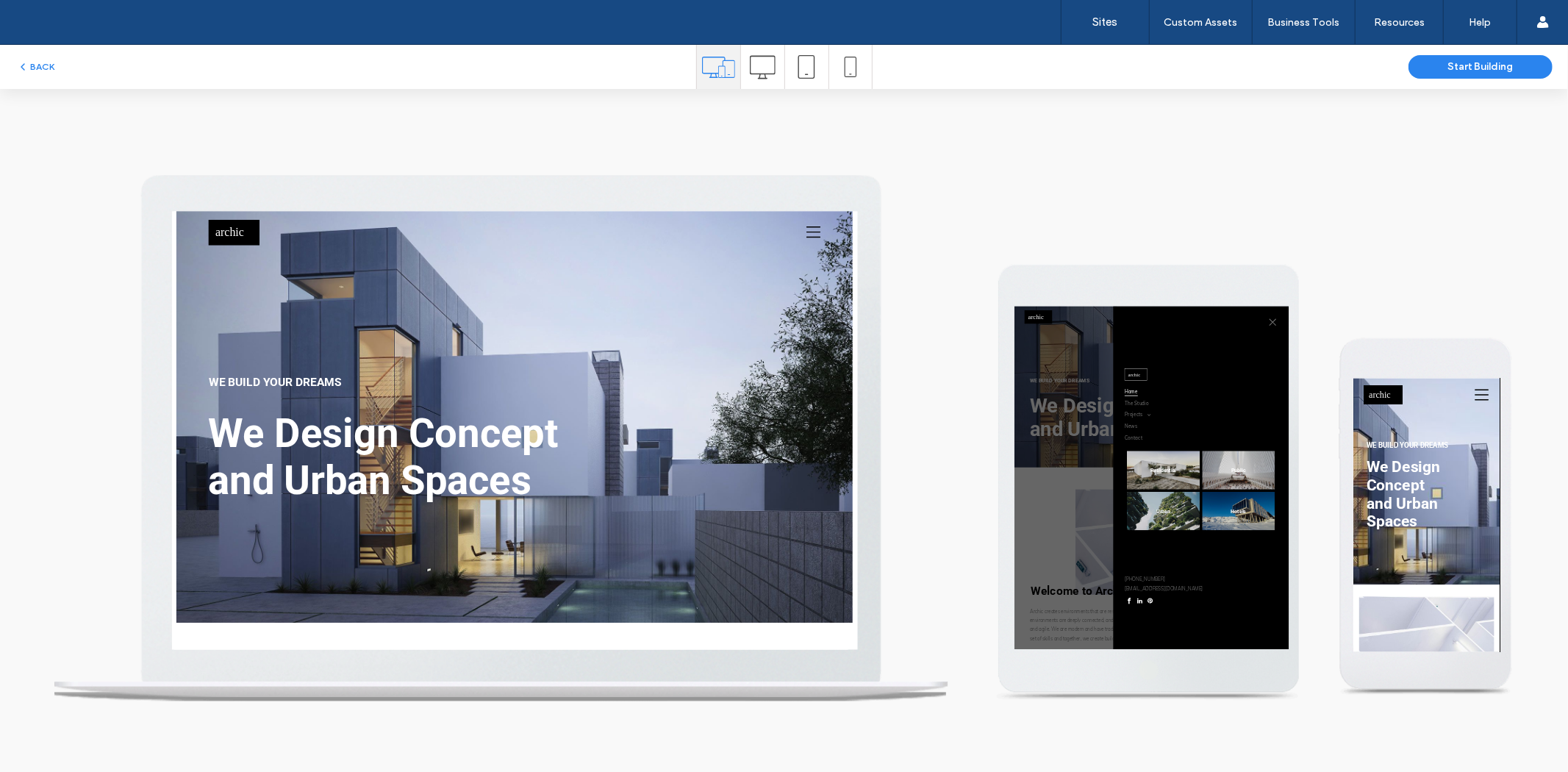
click at [1206, 385] on div at bounding box center [1366, 746] width 705 height 882
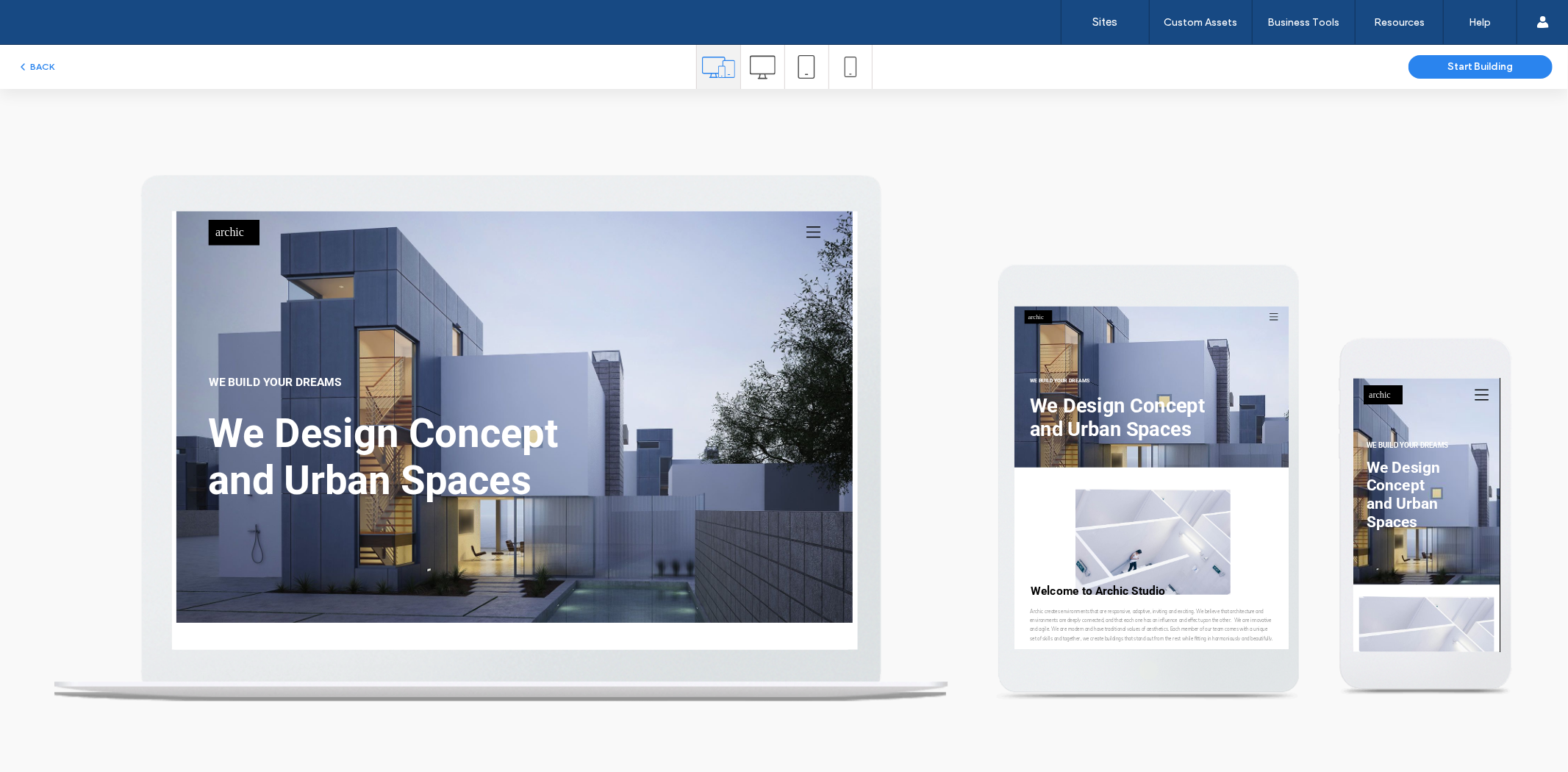
click at [1560, 403] on icon at bounding box center [1567, 406] width 27 height 24
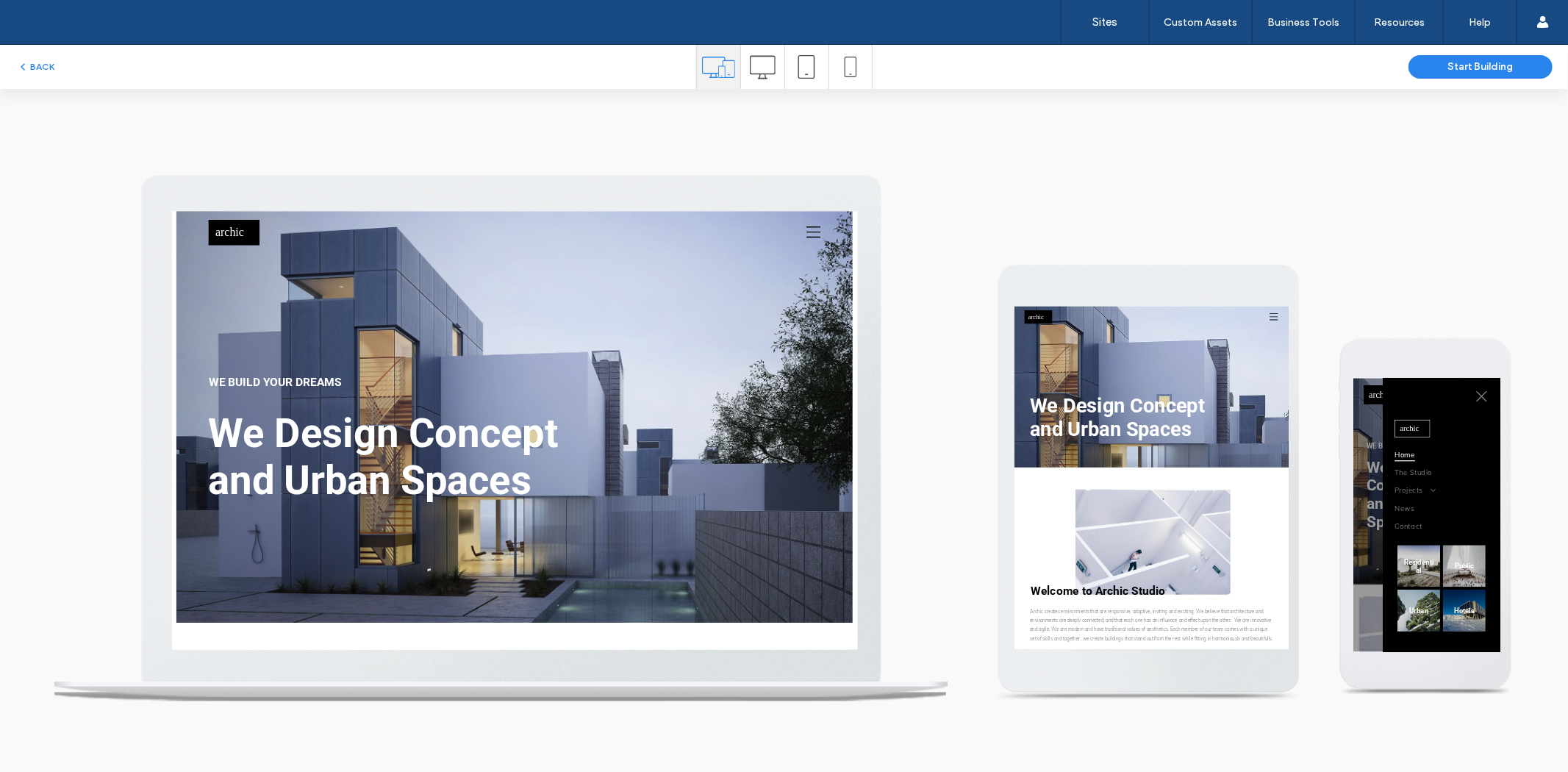
click at [1368, 447] on div at bounding box center [1475, 605] width 244 height 456
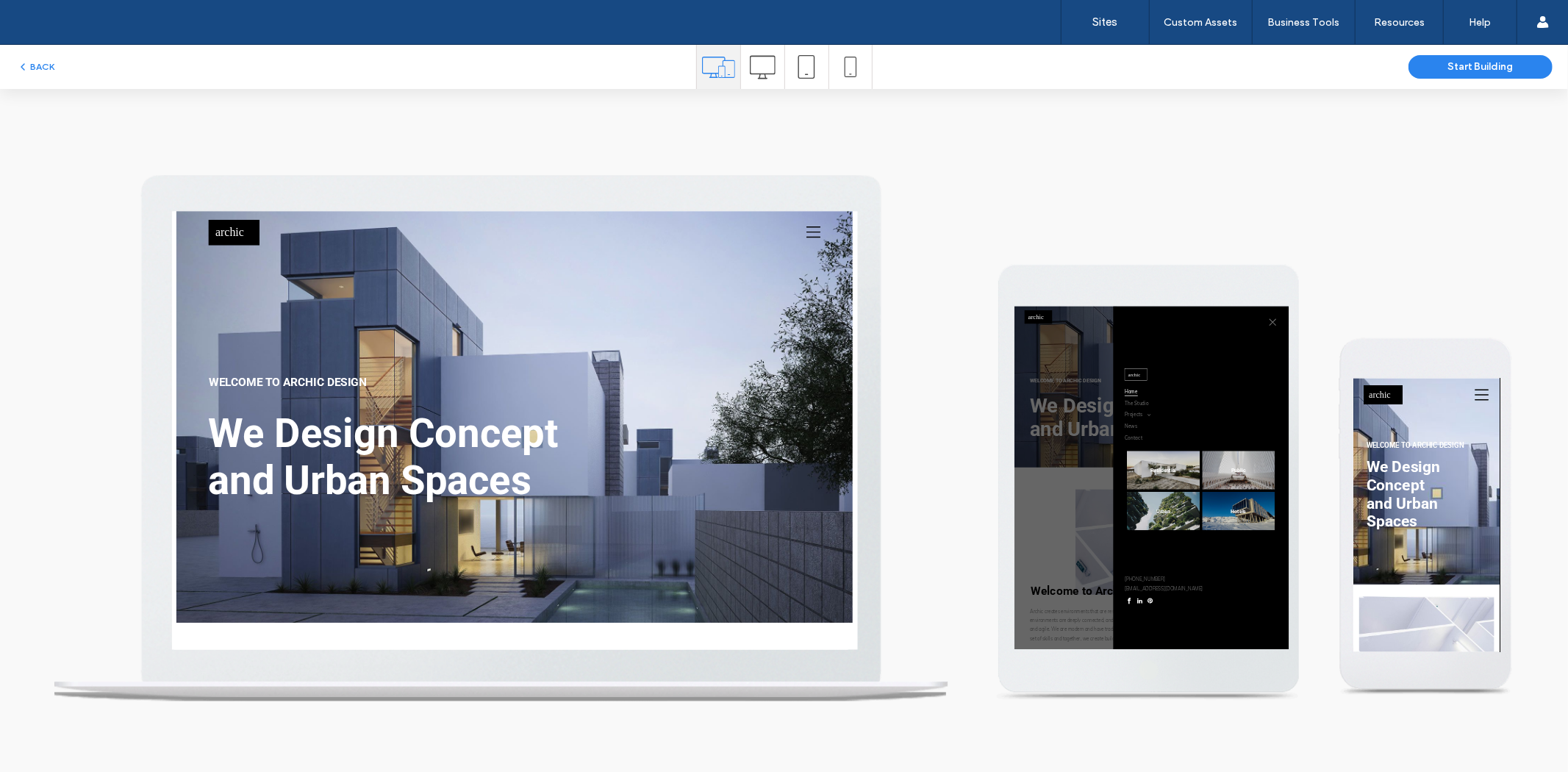
click at [1124, 425] on div at bounding box center [1366, 746] width 705 height 882
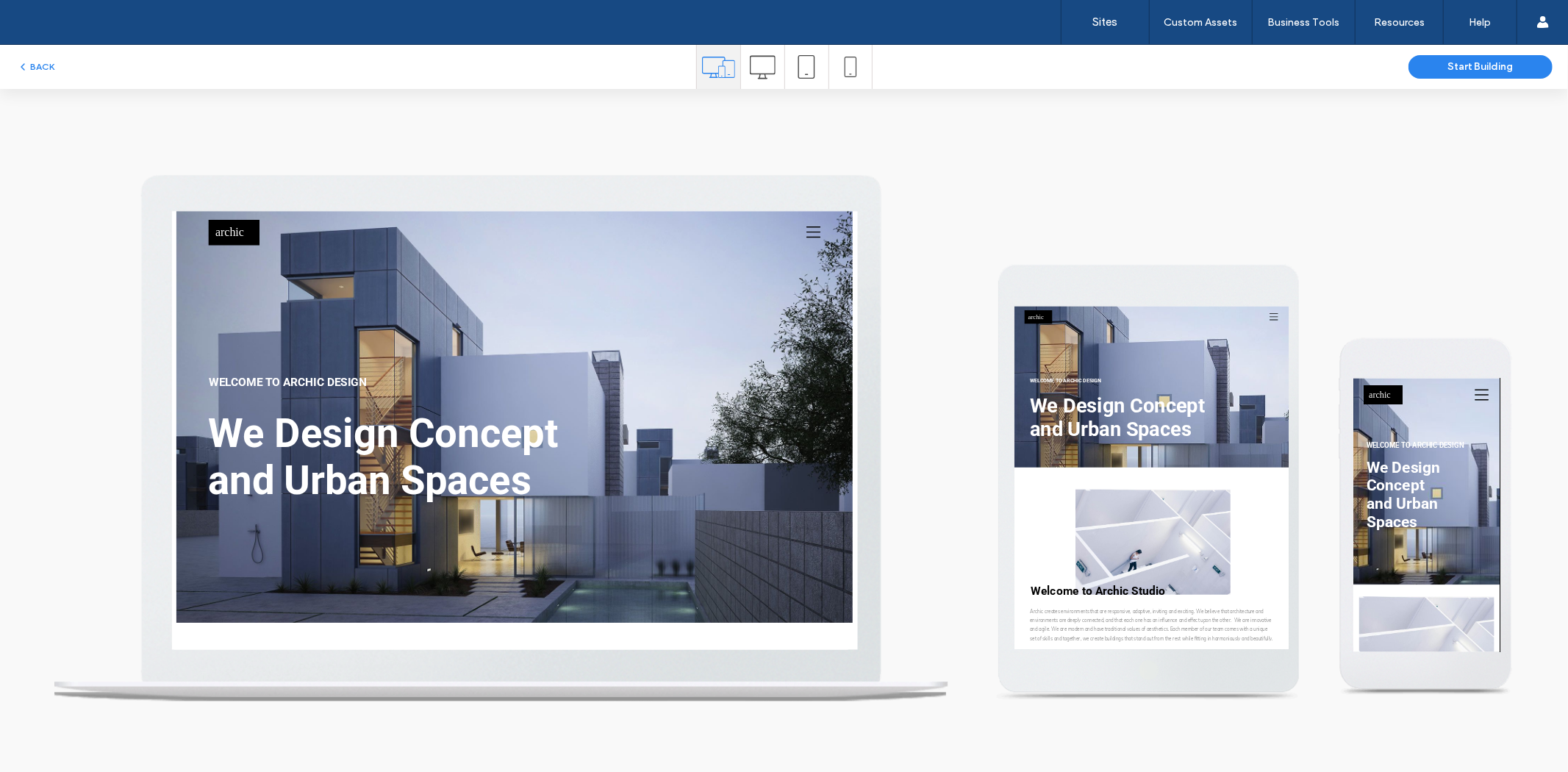
click at [1423, 280] on div at bounding box center [1386, 745] width 784 height 980
drag, startPoint x: 794, startPoint y: 73, endPoint x: 785, endPoint y: 71, distance: 9.2
click at [790, 71] on div at bounding box center [806, 67] width 44 height 44
click at [761, 72] on icon at bounding box center [763, 67] width 26 height 26
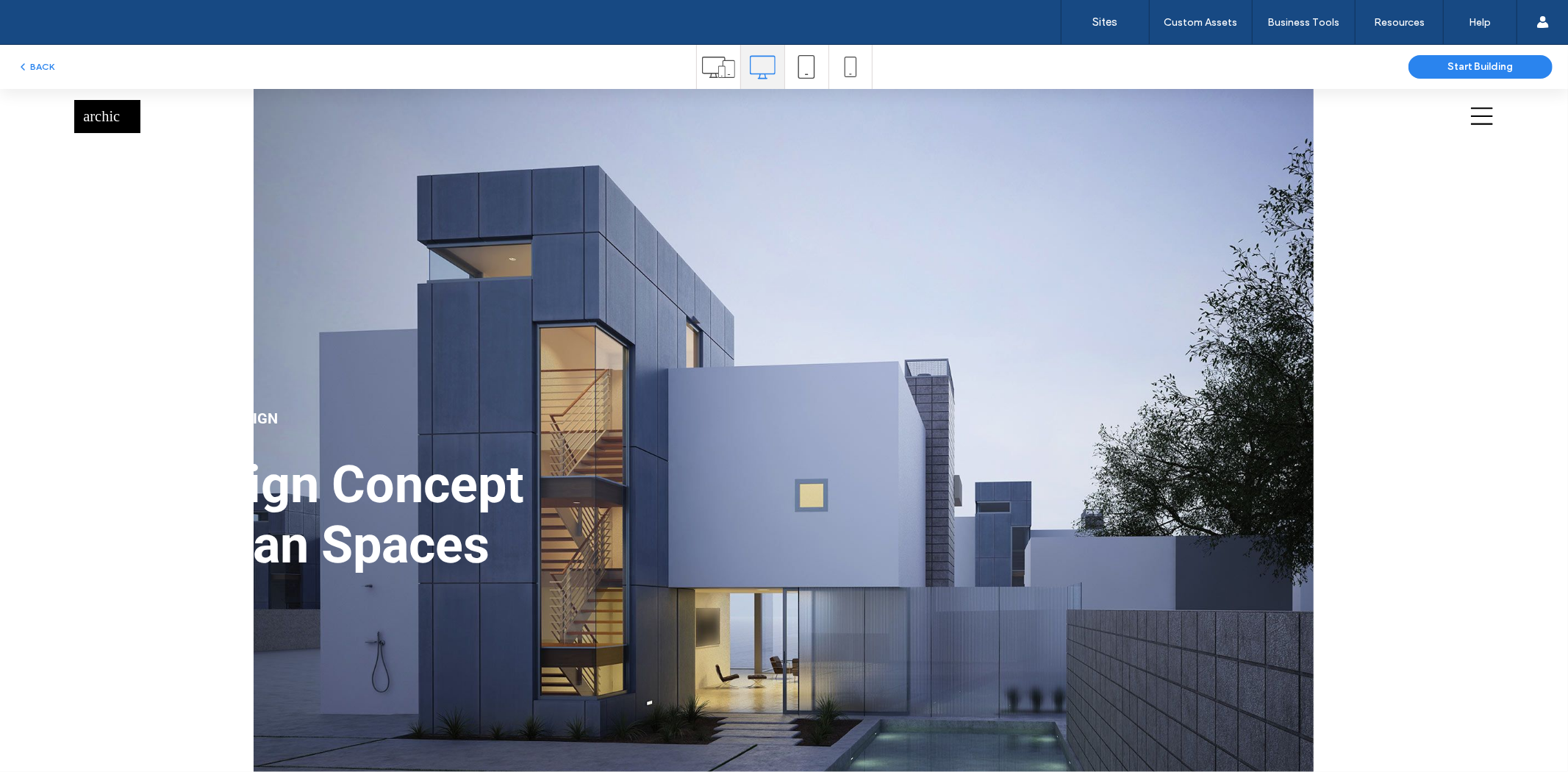
click at [807, 72] on icon at bounding box center [806, 67] width 24 height 24
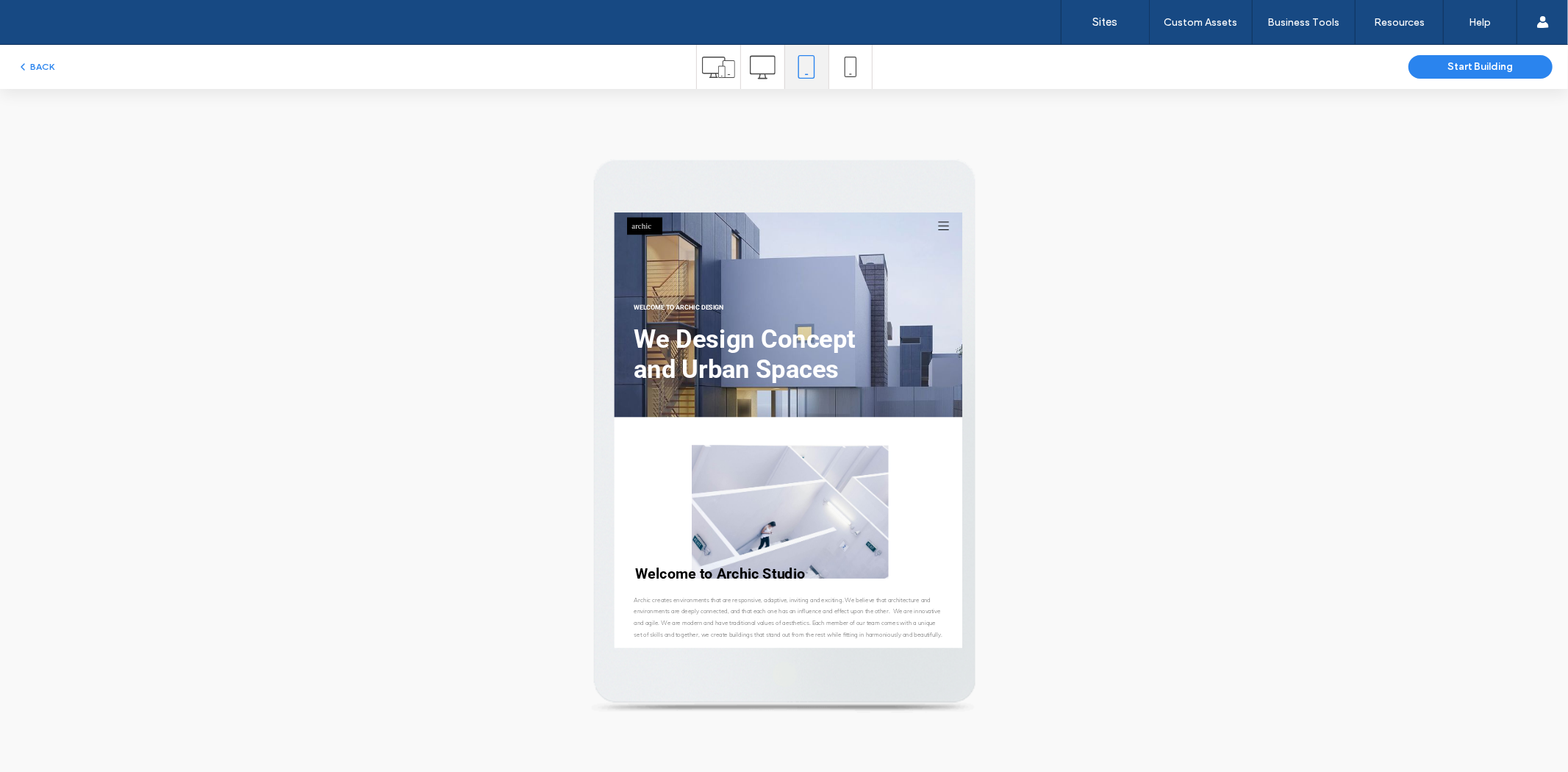
click at [861, 70] on div at bounding box center [851, 67] width 43 height 44
drag, startPoint x: 823, startPoint y: 79, endPoint x: 841, endPoint y: 76, distance: 18.2
click at [828, 79] on div at bounding box center [851, 67] width 44 height 44
click at [844, 76] on use at bounding box center [850, 67] width 12 height 20
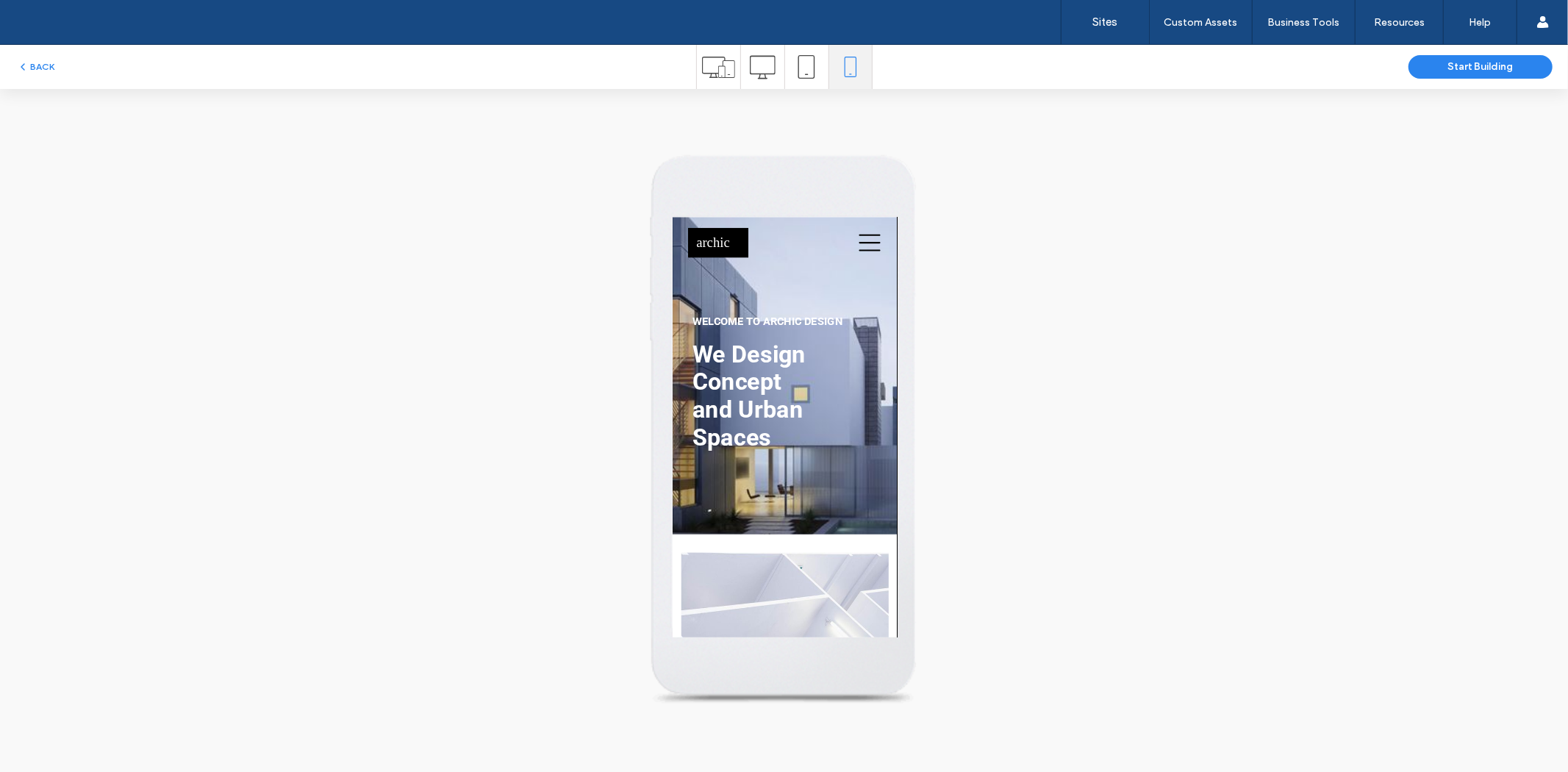
click at [703, 71] on icon at bounding box center [718, 67] width 33 height 33
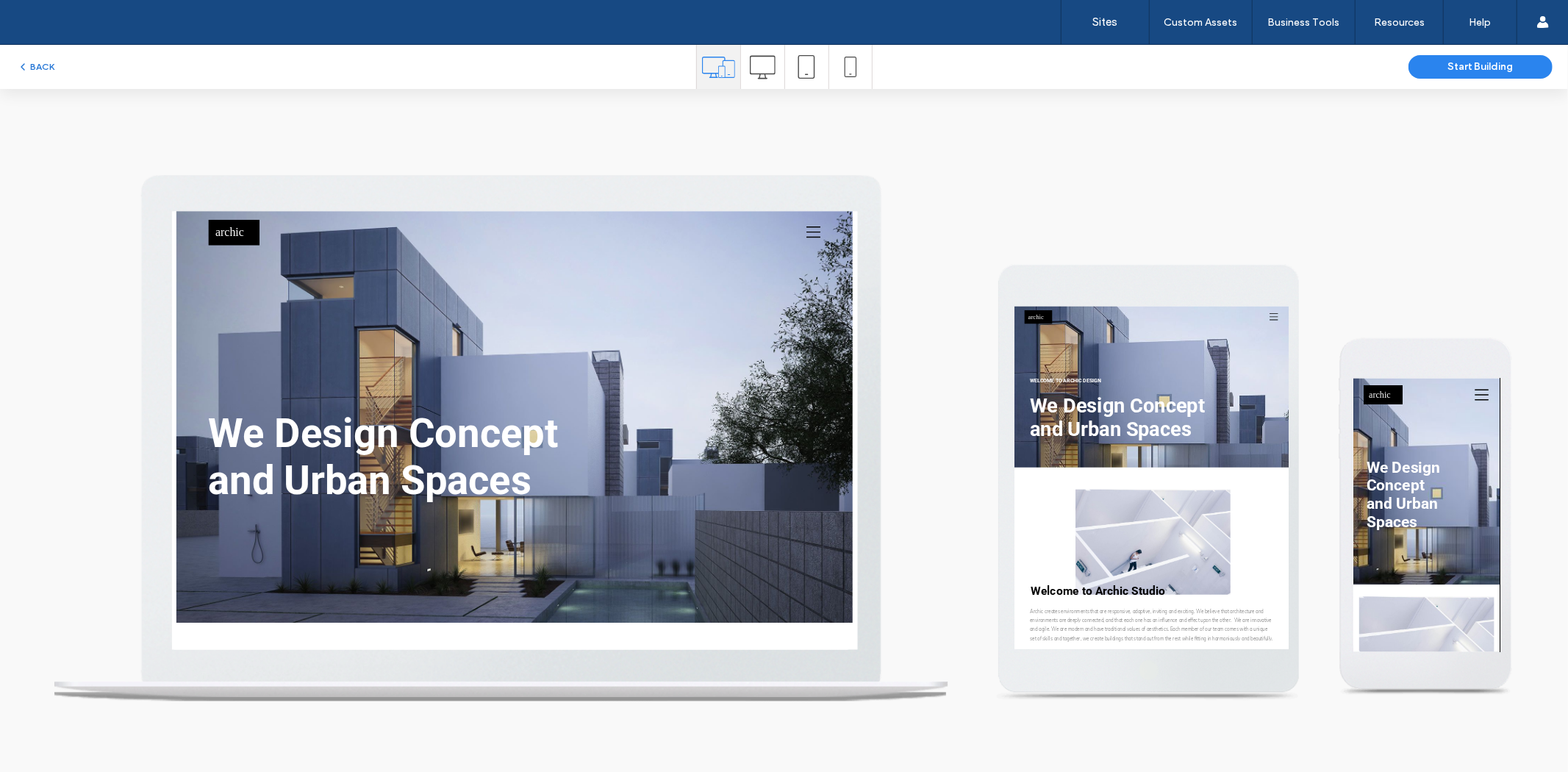
click at [48, 61] on button "BACK" at bounding box center [36, 67] width 38 height 18
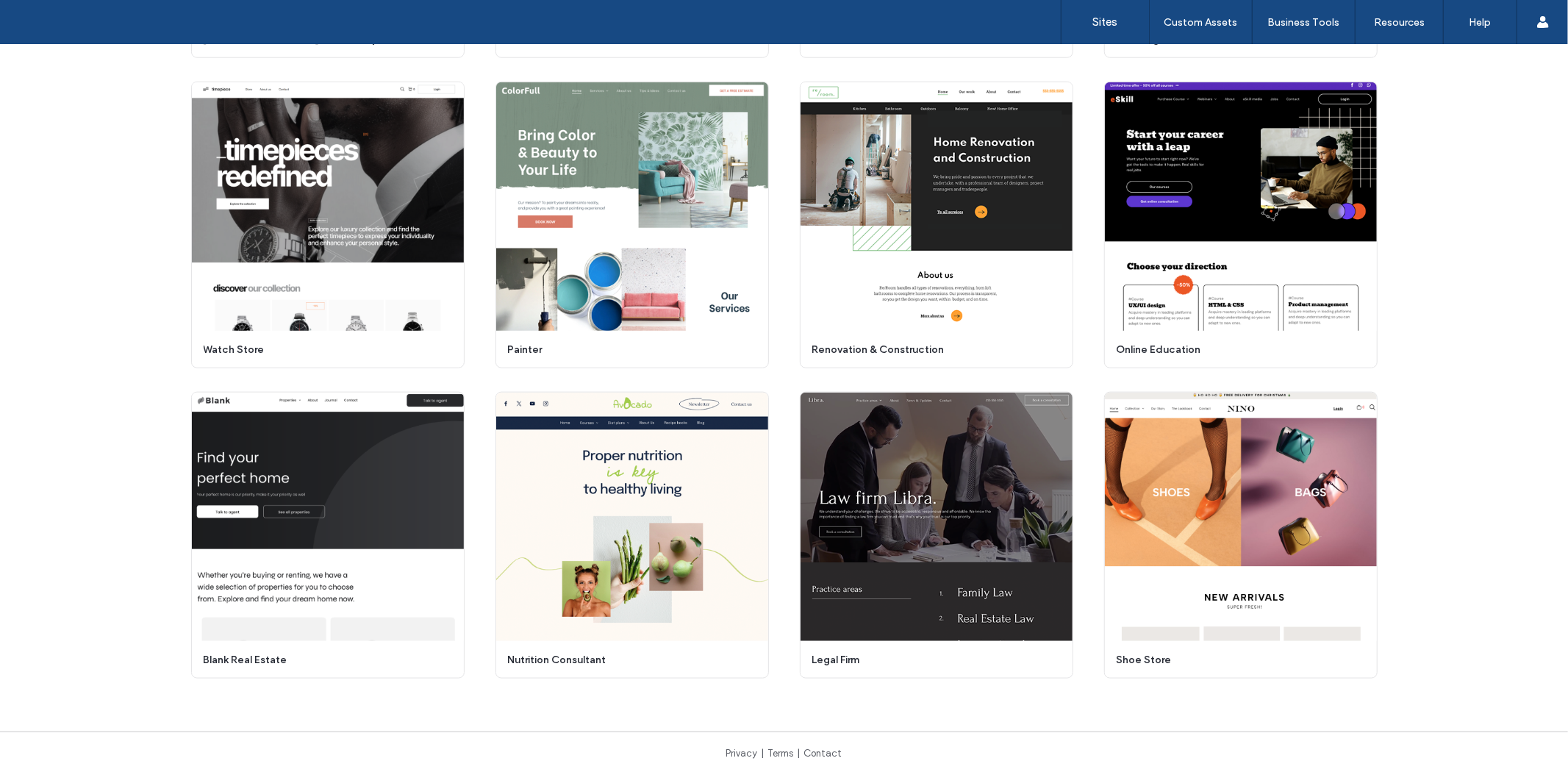
scroll to position [1342, 0]
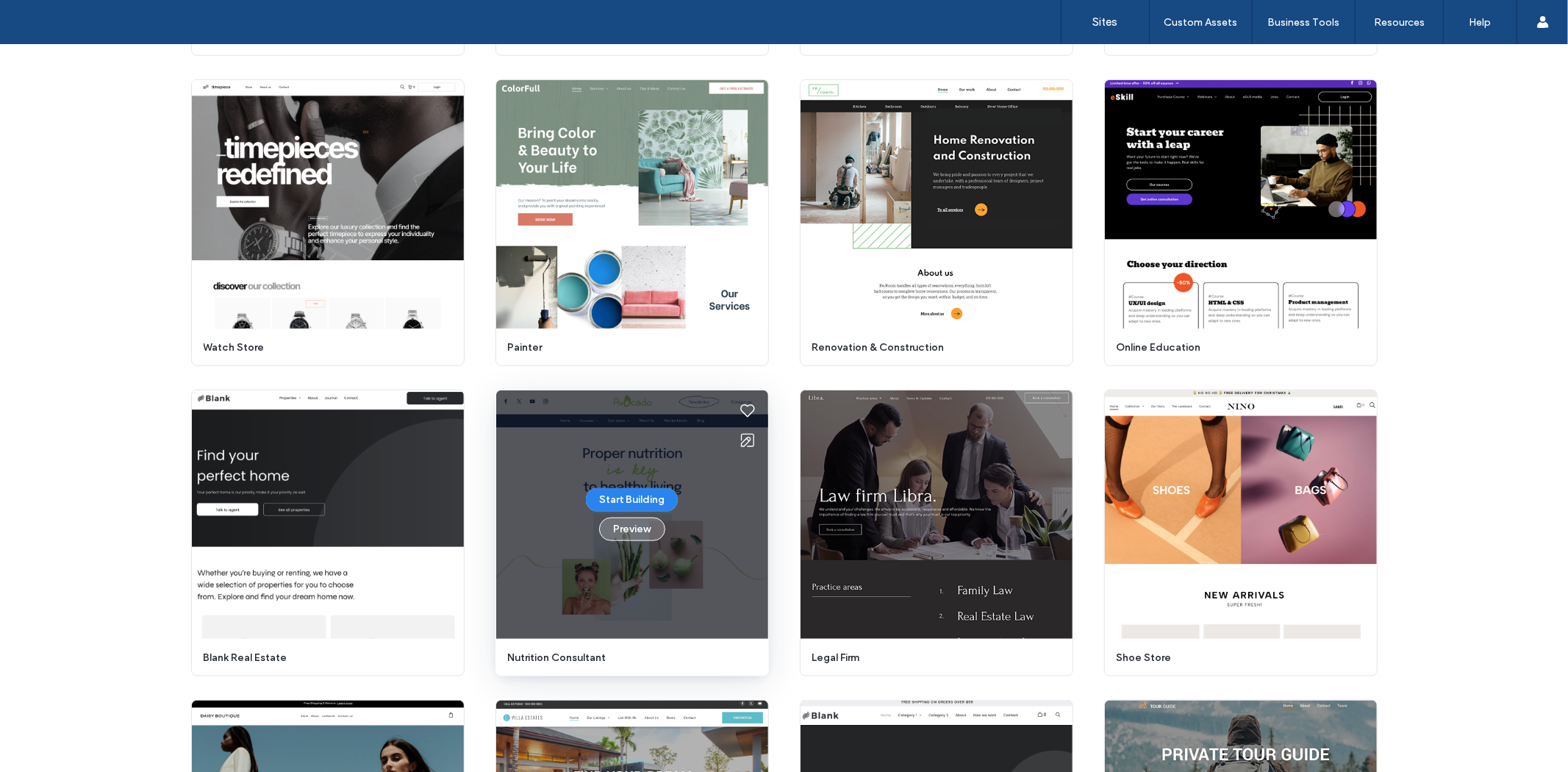
click at [618, 527] on button "Preview" at bounding box center [631, 529] width 66 height 24
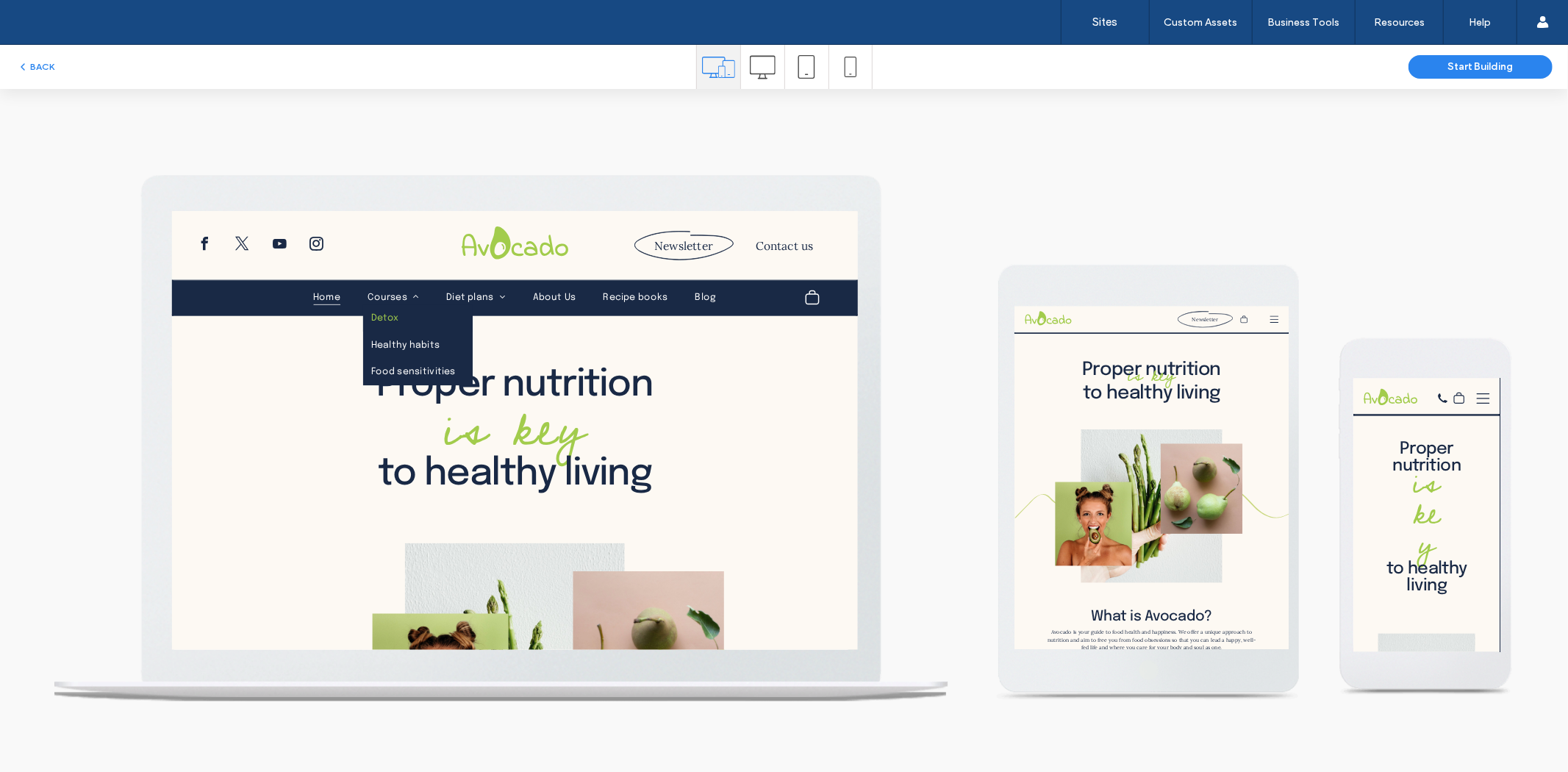
scroll to position [0, 0]
